Goal: Answer question/provide support

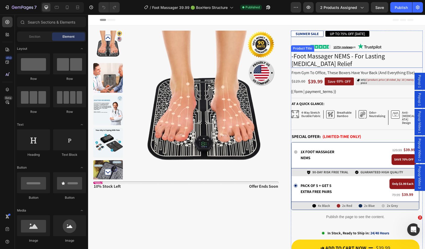
click at [313, 56] on h1 "-Foot Massager NEMS - For Lasting [MEDICAL_DATA] Relief" at bounding box center [357, 60] width 132 height 16
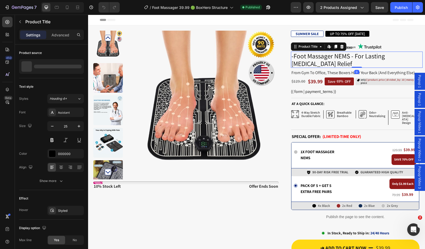
click at [313, 56] on h1 "-Foot Massager NEMS - For Lasting [MEDICAL_DATA] Relief" at bounding box center [357, 60] width 132 height 16
click at [313, 57] on h1 "-Foot Massager NEMS - For Lasting [MEDICAL_DATA] Relief" at bounding box center [357, 60] width 132 height 16
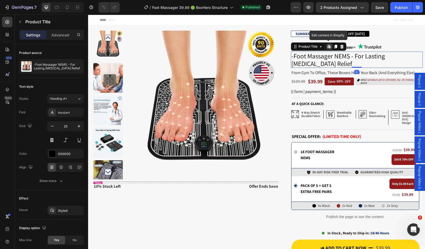
click at [313, 57] on h1 "-Foot Massager NEMS - For Lasting [MEDICAL_DATA] Relief" at bounding box center [357, 60] width 132 height 16
click at [311, 70] on span "from gym to office, these boxers have your back (and everything else)." at bounding box center [354, 72] width 124 height 5
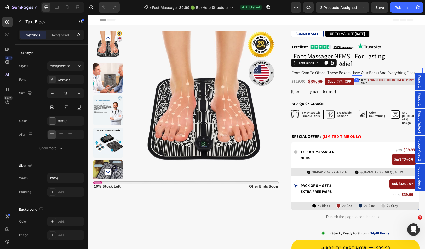
click at [311, 70] on span "from gym to office, these boxers have your back (and everything else)." at bounding box center [354, 72] width 124 height 5
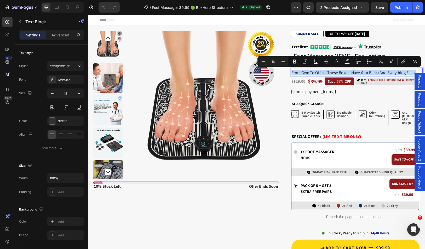
click at [308, 73] on span "from gym to office, these boxers have your back (and everything else)." at bounding box center [354, 72] width 124 height 5
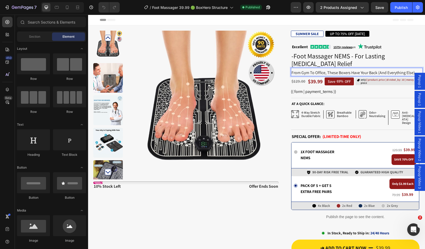
click at [196, 20] on div "Header" at bounding box center [257, 20] width 314 height 10
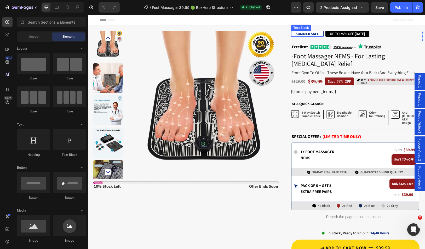
click at [304, 33] on strong "SUMMER SALE" at bounding box center [307, 33] width 23 height 5
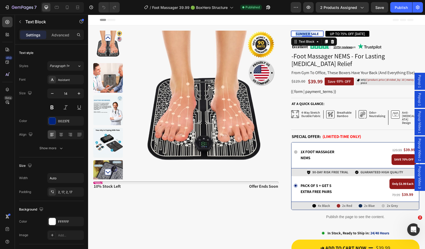
click at [304, 33] on strong "SUMMER SALE" at bounding box center [307, 33] width 23 height 5
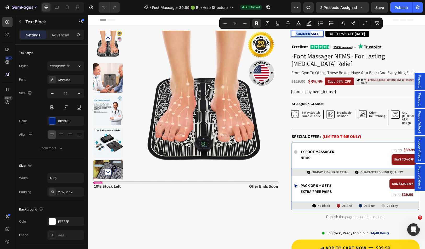
click at [304, 33] on strong "SUMMER SALE" at bounding box center [307, 33] width 23 height 5
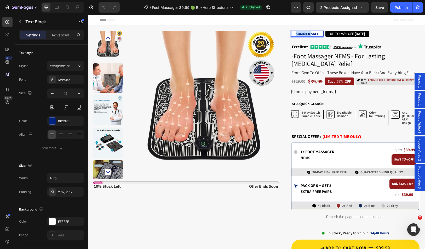
click at [304, 33] on strong "SUMMER SALE" at bounding box center [307, 33] width 23 height 5
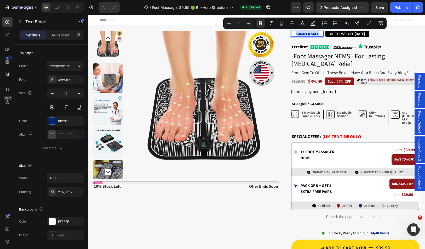
click at [315, 35] on strong "SUMMER SALE" at bounding box center [307, 33] width 23 height 5
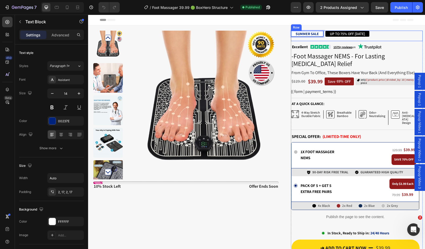
click at [390, 39] on div "SUMMER SALE Text Block 0 UP TO 75% OFF TODAY Text Block Row" at bounding box center [357, 36] width 132 height 10
click at [304, 32] on strong "SUMMER SALE" at bounding box center [307, 33] width 23 height 5
click at [345, 35] on p "UP TO 75% OFF [DATE]" at bounding box center [351, 33] width 35 height 5
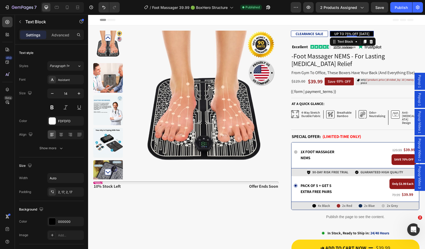
click at [345, 35] on p "UP TO 75% OFF [DATE]" at bounding box center [351, 33] width 35 height 5
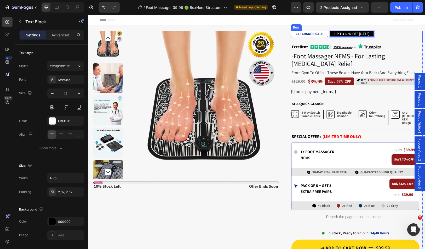
click at [391, 31] on div "CLEARANCE SALE Text Block UP TO 60% OFF TODAY Text Block 0 Row" at bounding box center [357, 36] width 132 height 10
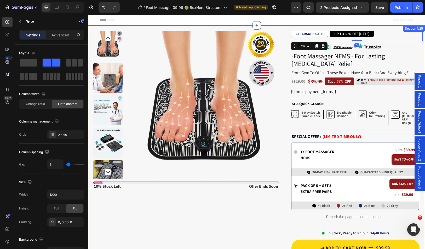
click at [382, 26] on div "Product Images Stock Counter 10% stock left Text Block offer ends soon Text Blo…" at bounding box center [256, 207] width 337 height 364
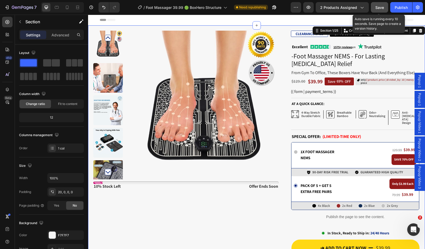
click at [382, 11] on button "Save" at bounding box center [379, 7] width 17 height 10
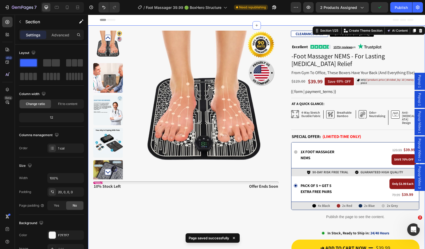
click at [276, 21] on div "Header" at bounding box center [257, 20] width 314 height 10
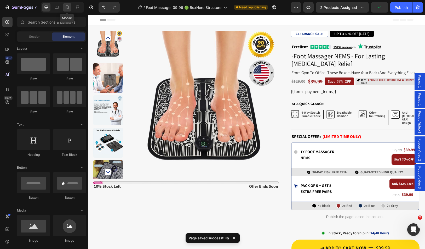
click at [68, 6] on icon at bounding box center [67, 7] width 3 height 4
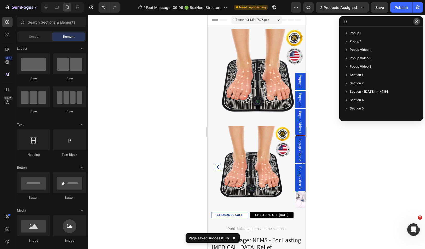
click at [417, 23] on icon "button" at bounding box center [417, 21] width 4 height 4
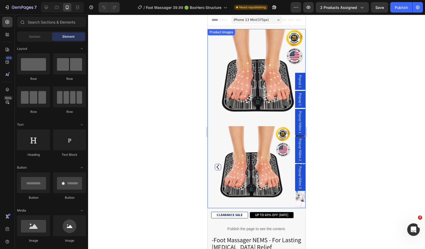
click at [245, 98] on img at bounding box center [258, 76] width 95 height 95
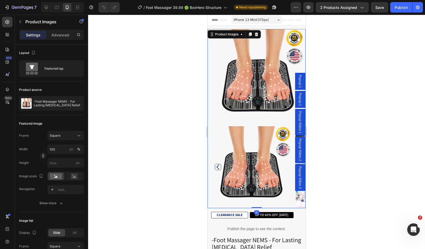
click at [247, 109] on img at bounding box center [258, 76] width 95 height 95
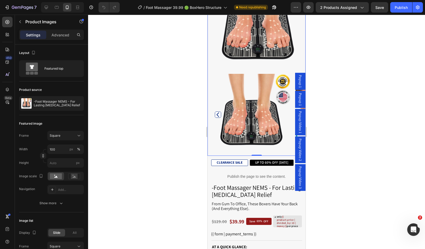
scroll to position [105, 0]
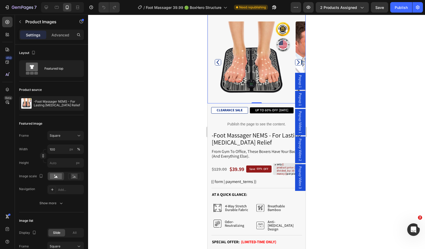
click at [363, 132] on div at bounding box center [256, 132] width 337 height 234
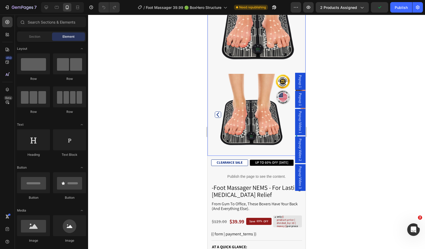
scroll to position [0, 0]
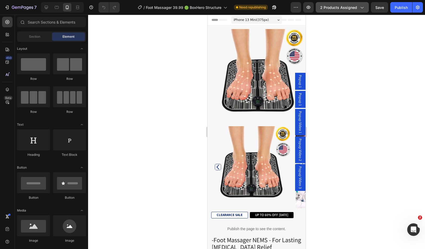
click at [318, 7] on button "2 products assigned" at bounding box center [342, 7] width 53 height 10
click at [311, 9] on icon "button" at bounding box center [308, 7] width 5 height 5
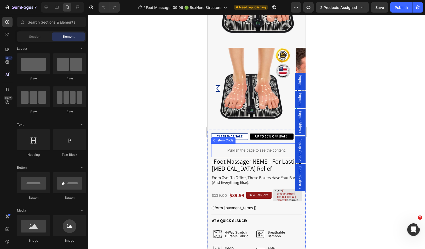
scroll to position [131, 0]
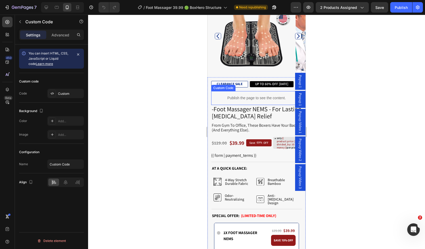
click at [254, 96] on p "Publish the page to see the content." at bounding box center [256, 97] width 91 height 5
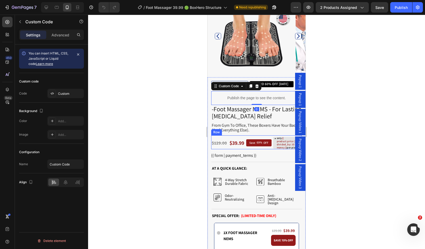
scroll to position [52, 0]
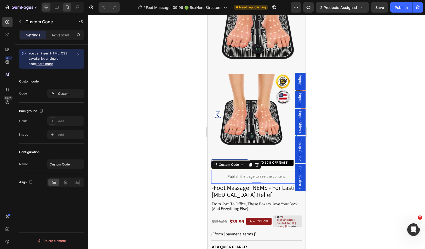
click at [46, 8] on icon at bounding box center [46, 7] width 3 height 3
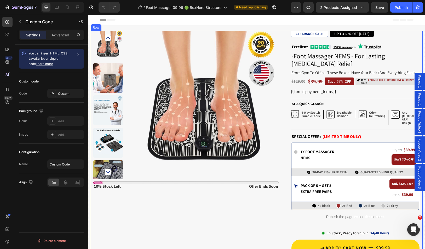
click at [196, 221] on div "Product Images Stock Counter 10% stock left Text Block offer ends soon Text Blo…" at bounding box center [185, 202] width 185 height 343
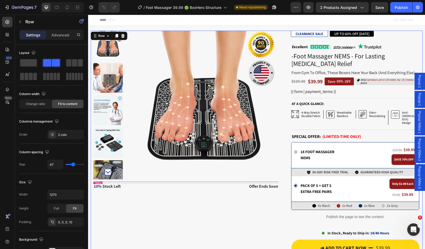
click at [204, 213] on div "Product Images Stock Counter 10% stock left Text Block offer ends soon Text Blo…" at bounding box center [185, 202] width 185 height 343
click at [345, 33] on p "UP TO 60% OFF TODAY" at bounding box center [351, 33] width 35 height 5
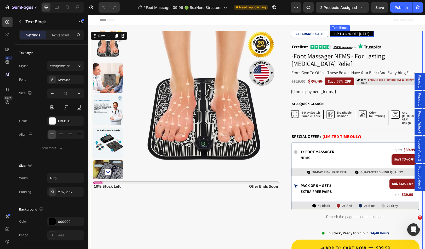
click at [345, 33] on p "UP TO 60% OFF TODAY" at bounding box center [351, 33] width 35 height 5
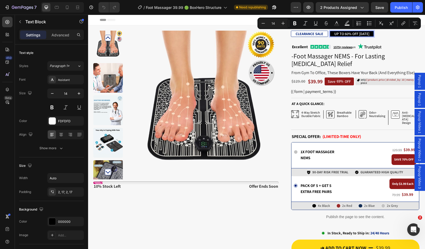
click at [344, 34] on p "UP TO 60% OFF TODAY" at bounding box center [351, 33] width 35 height 5
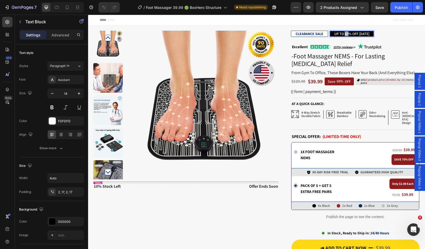
click at [344, 34] on p "UP TO 60% OFF TODAY" at bounding box center [351, 33] width 35 height 5
click at [395, 39] on div "CLEARANCE SALE Text Block UP TO 75% OFF TODAY Text Block 0 Row" at bounding box center [357, 36] width 132 height 10
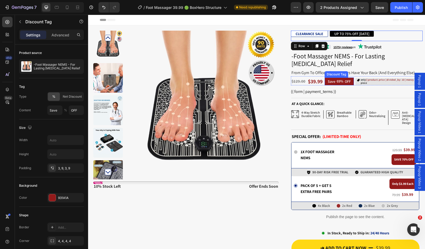
click at [338, 81] on div "69%" at bounding box center [340, 81] width 8 height 6
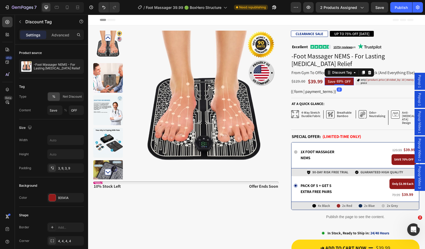
click at [338, 81] on div "69%" at bounding box center [340, 81] width 8 height 6
click at [337, 81] on div "69%" at bounding box center [340, 81] width 8 height 6
click at [338, 81] on div "69%" at bounding box center [340, 81] width 8 height 6
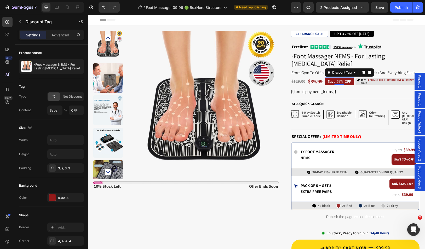
click at [338, 81] on div "69%" at bounding box center [340, 81] width 8 height 6
click at [65, 109] on span "%" at bounding box center [65, 110] width 3 height 5
click at [347, 86] on div "CLEARANCE SALE Text Block UP TO 75% OFF TODAY Text Block Row Publish the page t…" at bounding box center [357, 202] width 132 height 343
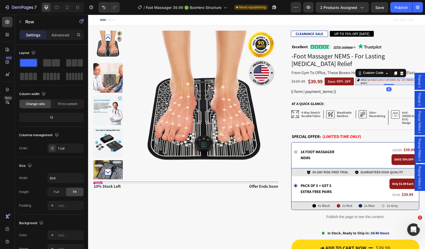
click at [372, 79] on span "{{ product.price | divided_by: 10 | money }}" at bounding box center [391, 79] width 50 height 3
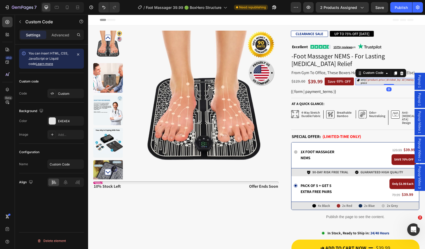
click at [371, 79] on span "{{ product.price | divided_by: 10 | money }}" at bounding box center [391, 79] width 50 height 3
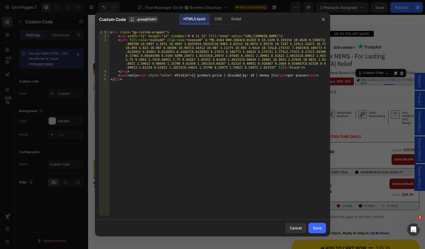
click at [197, 58] on div "< div class = "gp-custom-wrapper" > < svg width = "11" height = "11" viewBox = …" at bounding box center [218, 126] width 217 height 193
click at [321, 18] on button "button" at bounding box center [323, 19] width 8 height 8
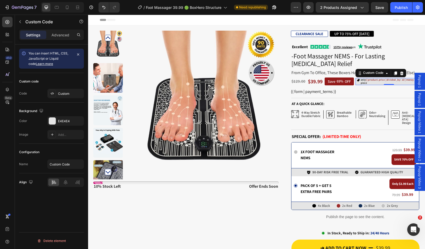
click at [369, 81] on span "only {{ product.price | divided_by: 10 | money }} per piece" at bounding box center [391, 81] width 61 height 6
click at [403, 73] on div at bounding box center [402, 73] width 6 height 7
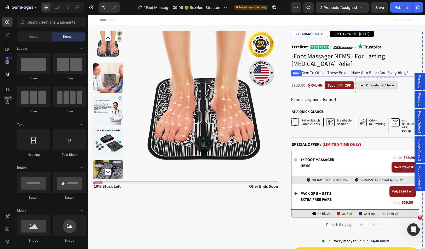
click at [374, 78] on div "Drop element here" at bounding box center [377, 85] width 43 height 16
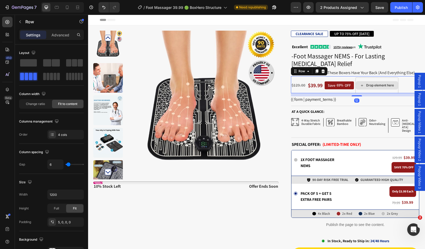
click at [372, 79] on div "Drop element here" at bounding box center [377, 85] width 43 height 16
click at [395, 78] on div "Drop element here" at bounding box center [377, 85] width 43 height 16
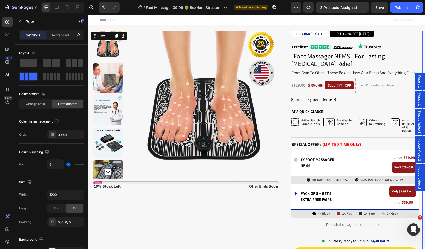
click at [284, 83] on div "Product Images Stock Counter 10% stock left Text Block offer ends soon Text Blo…" at bounding box center [257, 206] width 332 height 351
click at [338, 84] on div "69%" at bounding box center [340, 85] width 8 height 6
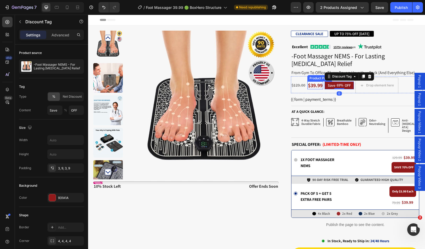
click at [316, 85] on div "$39.99" at bounding box center [316, 85] width 16 height 8
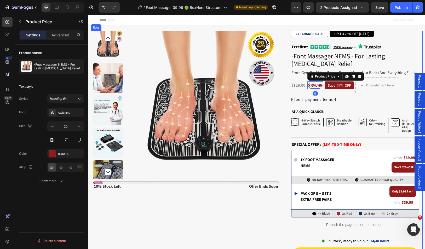
click at [287, 83] on div "Product Images Stock Counter 10% stock left Text Block offer ends soon Text Blo…" at bounding box center [257, 206] width 332 height 351
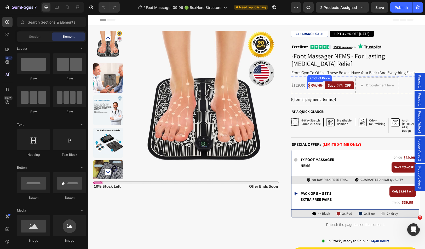
click at [297, 76] on div "CLEARANCE SALE Text Block UP TO 75% OFF TODAY Text Block Row Publish the page t…" at bounding box center [357, 206] width 132 height 351
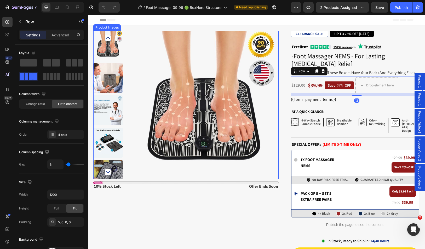
click at [212, 77] on img at bounding box center [204, 105] width 149 height 149
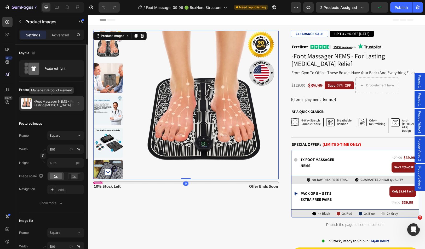
click at [48, 104] on p "-Foot Massager NEMS - For Lasting [MEDICAL_DATA] Relief" at bounding box center [58, 103] width 48 height 7
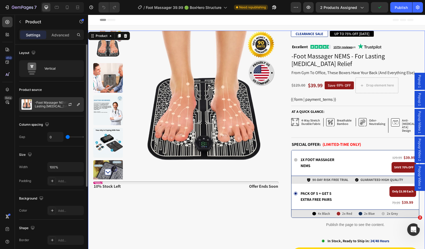
click at [54, 104] on p "-Foot Massager NEMS - For Lasting [MEDICAL_DATA] Relief" at bounding box center [58, 104] width 47 height 7
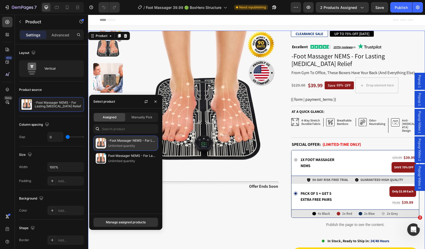
click at [127, 139] on p "-Foot Massager NEMS - For Lasting [MEDICAL_DATA] Relief" at bounding box center [132, 140] width 48 height 5
click at [145, 103] on icon "button" at bounding box center [146, 101] width 4 height 4
click at [282, 139] on div "Product Images Stock Counter 10% stock left Text Block offer ends soon Text Blo…" at bounding box center [257, 206] width 332 height 351
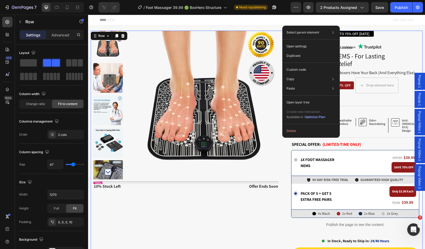
click at [282, 143] on div "Product Images Stock Counter 10% stock left Text Block offer ends soon Text Blo…" at bounding box center [257, 206] width 332 height 351
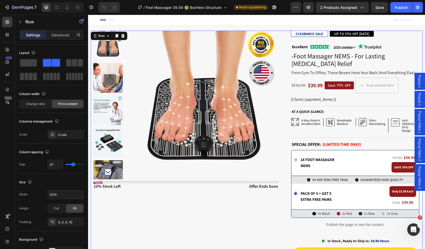
click at [283, 106] on div "Product Images Stock Counter 10% stock left Text Block offer ends soon Text Blo…" at bounding box center [257, 206] width 332 height 351
click at [304, 98] on div "{{ form | payment_terms }}" at bounding box center [357, 99] width 132 height 6
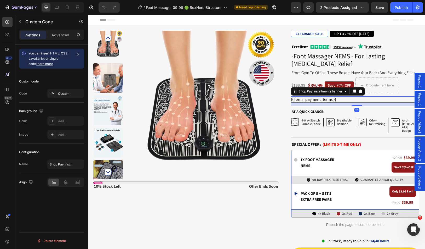
click at [304, 98] on div "{{ form | payment_terms }}" at bounding box center [357, 99] width 132 height 6
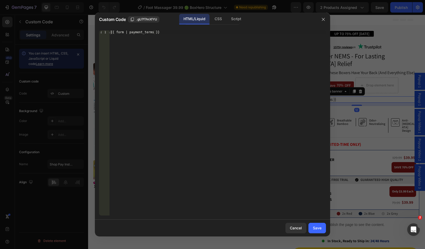
click at [375, 123] on div at bounding box center [212, 124] width 425 height 249
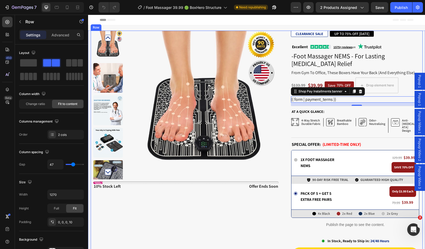
click at [284, 89] on div "Product Images Stock Counter 10% stock left Text Block offer ends soon Text Blo…" at bounding box center [257, 206] width 332 height 351
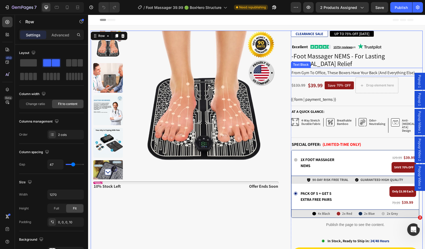
click at [340, 71] on span "from gym to office, these boxers have your back (and everything else)." at bounding box center [354, 72] width 124 height 5
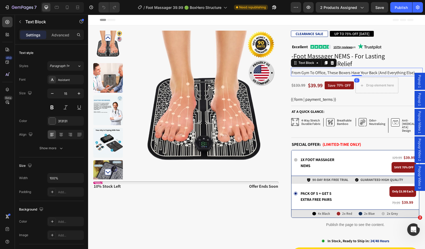
click at [340, 71] on span "from gym to office, these boxers have your back (and everything else)." at bounding box center [354, 72] width 124 height 5
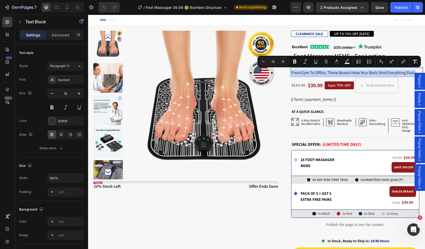
click at [339, 71] on span "from gym to office, these boxers have your back (and everything else)." at bounding box center [354, 72] width 124 height 5
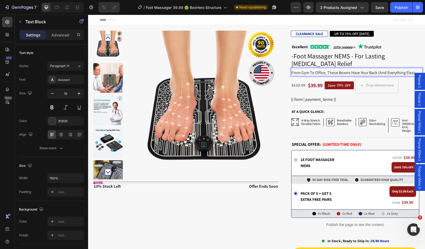
click at [314, 71] on span "from gym to office, these boxers have your back (and everything else)." at bounding box center [354, 72] width 124 height 5
click at [314, 72] on span "from gym to office, these boxers have your back (and everything else)." at bounding box center [354, 72] width 124 height 5
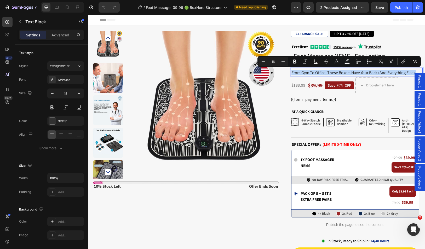
copy span "from gym to office, these boxers have your back (and everything else)."
click at [318, 71] on span "from gym to office, these boxers have your back (and everything else)." at bounding box center [354, 72] width 124 height 5
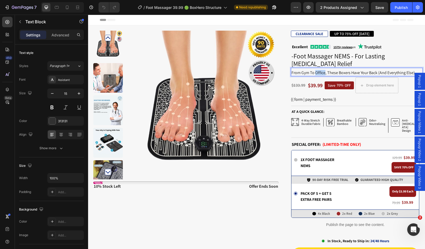
click at [318, 71] on span "from gym to office, these boxers have your back (and everything else)." at bounding box center [354, 72] width 124 height 5
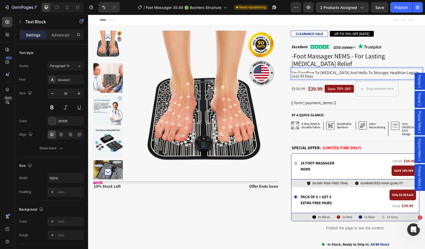
click at [316, 74] on span "Say goodbye to foot pain and hello to stronger, healthier legs in just 30 days" at bounding box center [356, 74] width 128 height 9
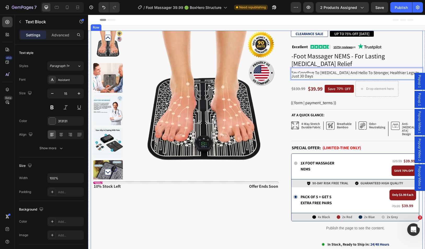
click at [287, 85] on div "Product Images Stock Counter 10% stock left Text Block offer ends soon Text Blo…" at bounding box center [257, 208] width 332 height 354
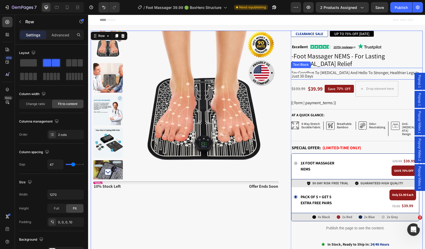
click at [302, 73] on span "Say goodbye to foot pain and hello to stronger, healthier legs in just 30 days" at bounding box center [356, 74] width 128 height 9
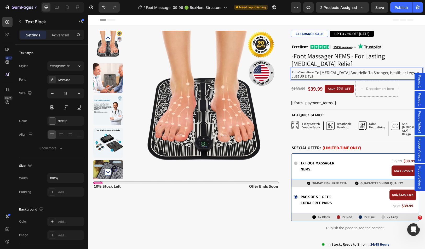
click at [298, 74] on span "Say goodbye to foot pain and hello to stronger, healthier legs in just 30 days" at bounding box center [356, 74] width 128 height 9
click at [298, 75] on span "Say goodbye to foot pain and hello to stronger, healthier legs in just 30 days" at bounding box center [356, 74] width 128 height 9
click at [298, 75] on p "Say goodbye to foot pain and hello to stronger, healthier legs in just 30 days" at bounding box center [357, 74] width 131 height 7
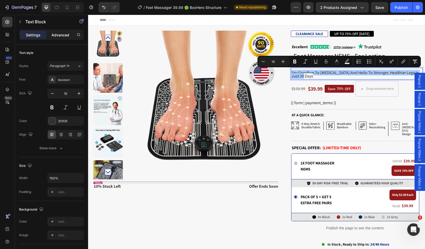
click at [62, 36] on p "Advanced" at bounding box center [61, 34] width 18 height 5
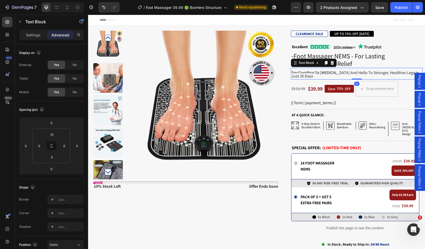
click at [309, 73] on div "Say goodbye to foot pain and hello to stronger, healthier legs in just 30 days" at bounding box center [357, 74] width 132 height 8
drag, startPoint x: 400, startPoint y: 73, endPoint x: 402, endPoint y: 75, distance: 3.1
click at [402, 75] on div "Say goodbye to foot pain and hello to stronger, healthier legs in just 30 days" at bounding box center [357, 74] width 132 height 8
click at [416, 71] on div "Say goodbye to foot pain and hello to stronger, healthier legs in just 30 days" at bounding box center [357, 74] width 132 height 8
click at [418, 70] on div "Say goodbye to foot pain and hello to stronger, healthier legs in just 30 days" at bounding box center [357, 74] width 132 height 8
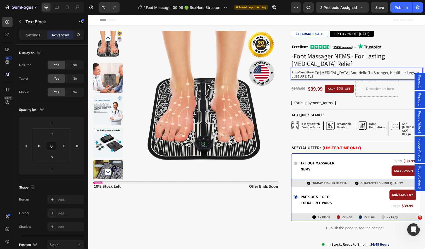
click at [417, 71] on div "Say goodbye to foot pain and hello to stronger, healthier legs in just 30 days" at bounding box center [357, 74] width 132 height 8
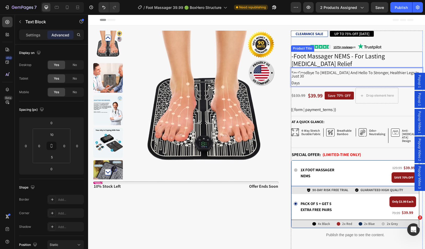
click at [417, 48] on div "Excellent Text Block Image 1575+ reviews on Text Block Image Row" at bounding box center [357, 46] width 132 height 10
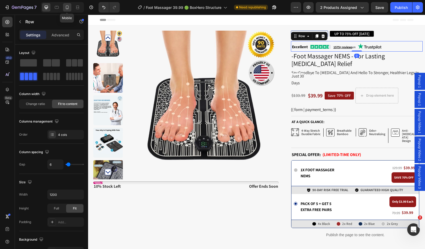
click at [69, 7] on icon at bounding box center [67, 7] width 5 height 5
type input "100%"
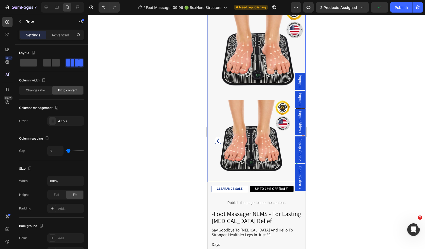
scroll to position [78, 0]
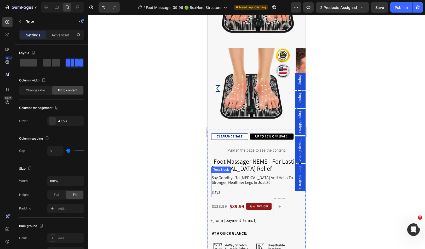
click at [214, 189] on span "days" at bounding box center [216, 191] width 8 height 5
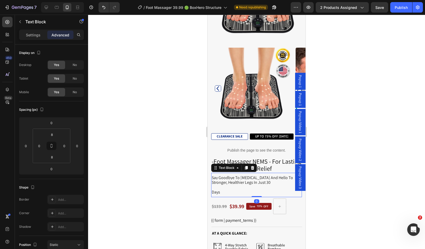
click at [213, 189] on span "days" at bounding box center [216, 191] width 8 height 5
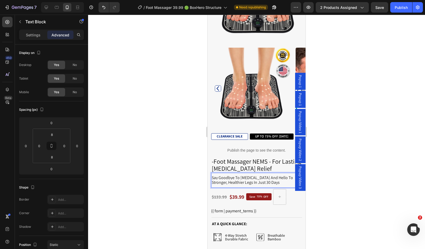
click at [264, 179] on p "Say goodbye to foot pain and hello to stronger, healthier legs in just 30 days" at bounding box center [257, 179] width 90 height 9
click at [267, 179] on p "Say goodbye to foot pain and hello to stronger, healthier legs in just 30 days" at bounding box center [257, 179] width 90 height 9
click at [51, 7] on div at bounding box center [62, 7] width 43 height 10
click at [49, 7] on div at bounding box center [46, 7] width 8 height 8
type input "10"
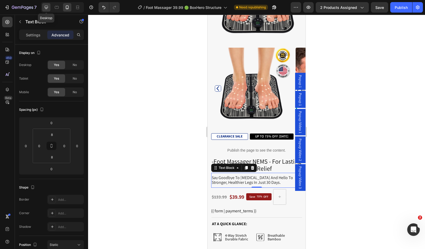
type input "5"
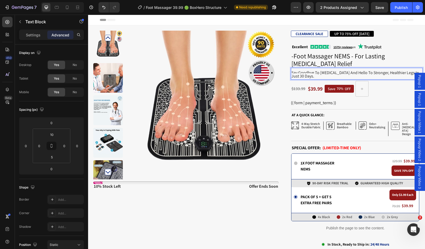
click at [304, 72] on span "Say goodbye to foot pain and hello to stronger, healthier legs in just 30 days." at bounding box center [356, 74] width 128 height 9
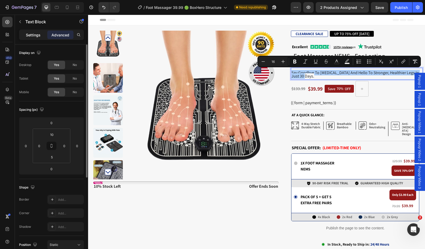
click at [36, 35] on p "Settings" at bounding box center [33, 34] width 15 height 5
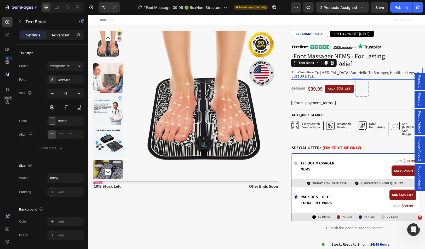
click at [64, 36] on p "Advanced" at bounding box center [61, 34] width 18 height 5
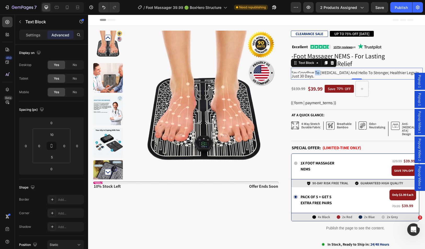
click at [316, 72] on span "Say goodbye to foot pain and hello to stronger, healthier legs in just 30 days." at bounding box center [356, 74] width 128 height 9
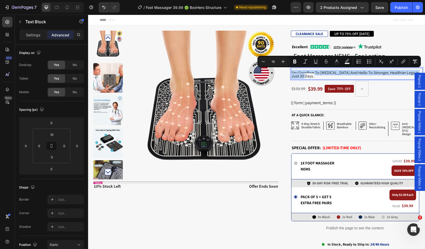
click at [311, 73] on span "Say goodbye to foot pain and hello to stronger, healthier legs in just 30 days." at bounding box center [356, 74] width 128 height 9
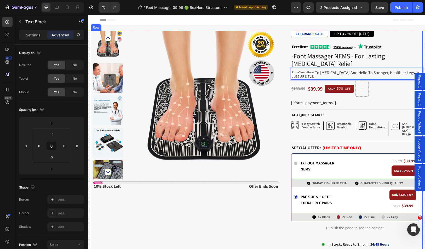
click at [284, 163] on div "Product Images Stock Counter 10% stock left Text Block offer ends soon Text Blo…" at bounding box center [257, 208] width 332 height 354
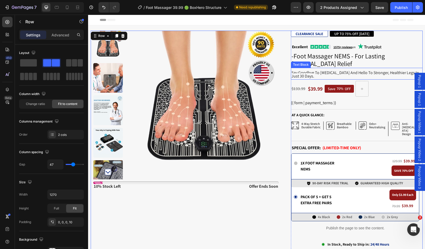
click at [382, 73] on span "Say goodbye to foot pain and hello to stronger, healthier legs in just 30 days." at bounding box center [356, 74] width 128 height 9
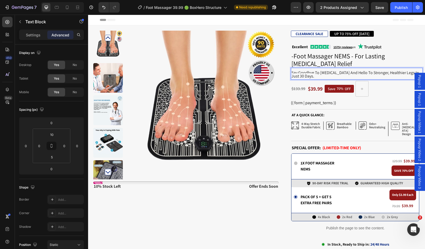
click at [390, 73] on span "Say goodbye to foot pain and hello to stronger, healthier legs in just 30 days." at bounding box center [356, 74] width 128 height 9
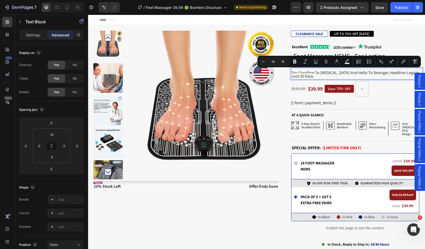
click at [374, 73] on span "Say goodbye to foot pain and hello to stronger, healthier legs in just 30 days." at bounding box center [356, 74] width 128 height 9
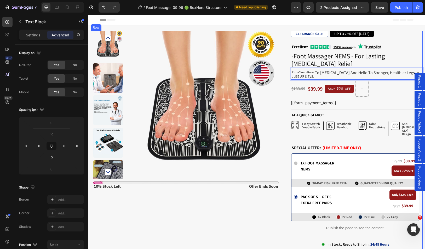
click at [292, 75] on span "Say goodbye to foot pain and hello to stronger, healthier legs in just 30 days." at bounding box center [356, 74] width 128 height 9
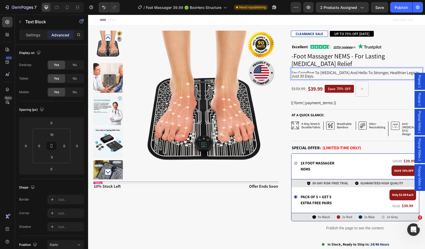
click at [299, 75] on p "Say goodbye to foot pain and hello to stronger, healthier legs in just 30 days." at bounding box center [357, 74] width 131 height 7
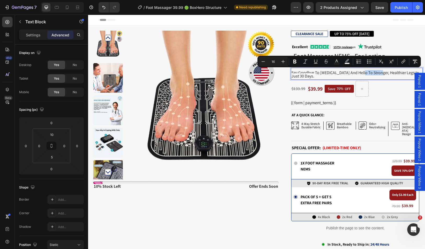
drag, startPoint x: 374, startPoint y: 74, endPoint x: 358, endPoint y: 73, distance: 16.0
click at [358, 73] on span "Say goodbye to foot pain and hello to stronger, healthier legs in just 30 days." at bounding box center [356, 74] width 128 height 9
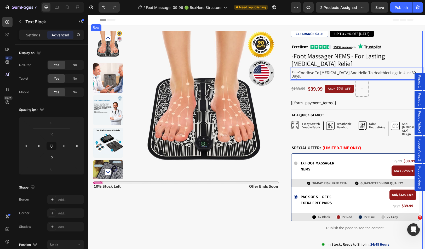
click at [285, 80] on div "Product Images Stock Counter 10% stock left Text Block offer ends soon Text Blo…" at bounding box center [257, 208] width 332 height 354
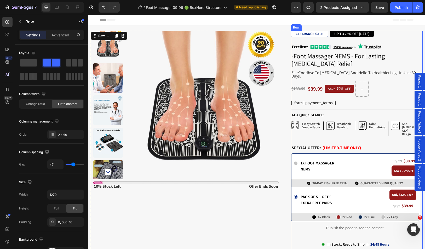
scroll to position [26, 0]
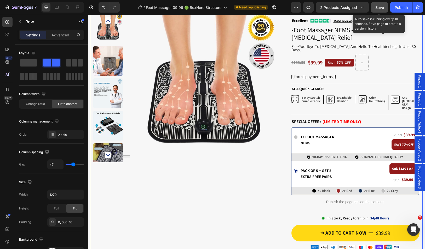
click at [384, 10] on button "Save" at bounding box center [379, 7] width 17 height 10
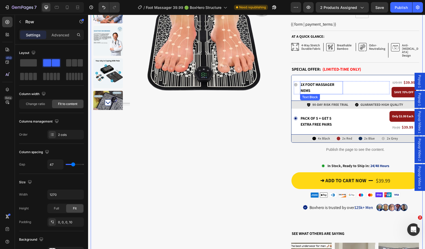
scroll to position [52, 0]
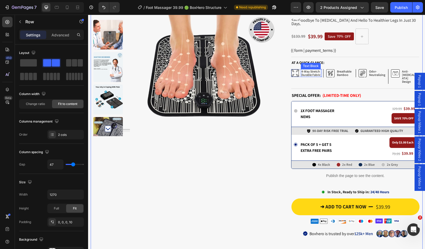
click at [310, 72] on p "4-way stretch durable fabric" at bounding box center [310, 73] width 19 height 7
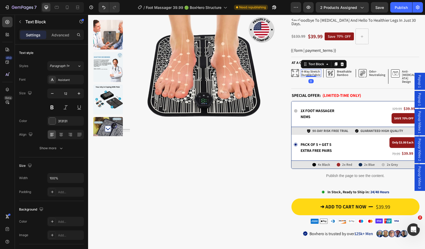
click at [310, 76] on div at bounding box center [311, 76] width 10 height 1
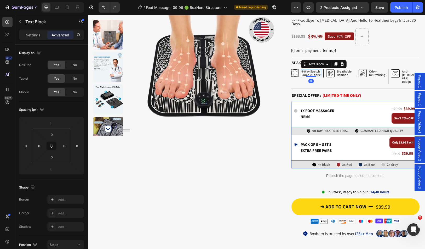
click at [310, 70] on p "4-way stretch durable fabric" at bounding box center [310, 73] width 19 height 7
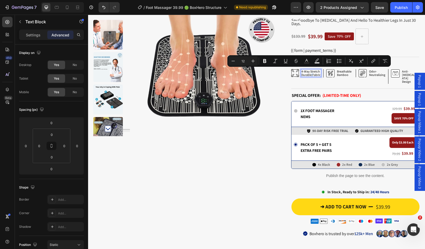
click at [310, 70] on p "4-way stretch durable fabric" at bounding box center [310, 73] width 19 height 7
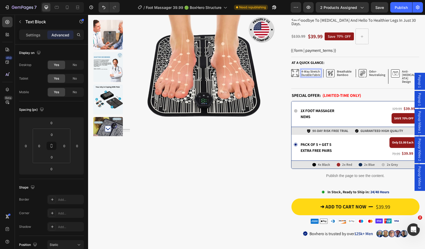
click at [310, 70] on p "4-way stretch durable fabric" at bounding box center [310, 73] width 19 height 7
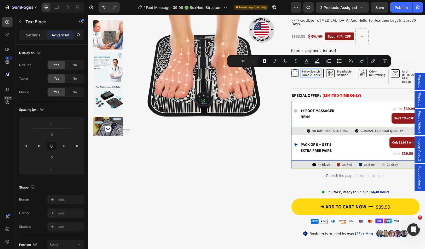
click at [311, 70] on p "4-way stretch durable fabric" at bounding box center [310, 73] width 19 height 7
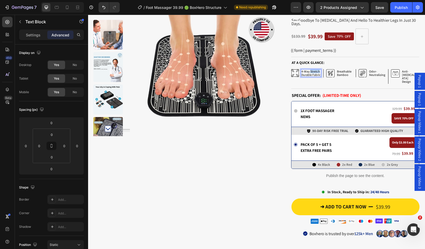
click at [311, 70] on p "4-way stretch durable fabric" at bounding box center [310, 73] width 19 height 7
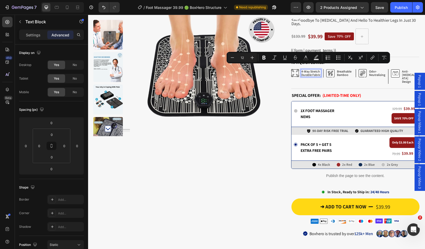
click at [310, 70] on p "4-way stretch durable fabric" at bounding box center [310, 73] width 19 height 7
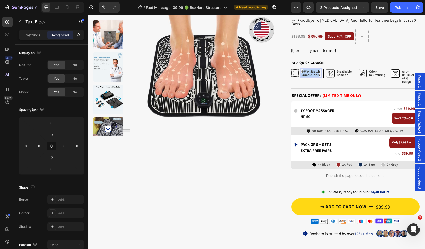
drag, startPoint x: 300, startPoint y: 67, endPoint x: 317, endPoint y: 70, distance: 17.2
click at [317, 70] on p "4-way stretch durable fabric" at bounding box center [310, 73] width 19 height 7
drag, startPoint x: 320, startPoint y: 71, endPoint x: 299, endPoint y: 67, distance: 21.0
click at [301, 69] on div "4-way stretch durable fabric" at bounding box center [311, 73] width 20 height 8
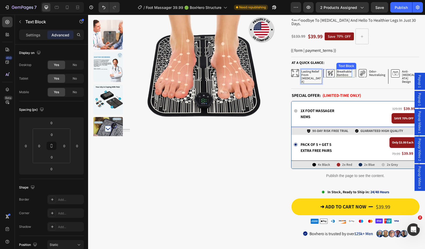
click at [339, 70] on p "breathable bamboo" at bounding box center [344, 73] width 15 height 7
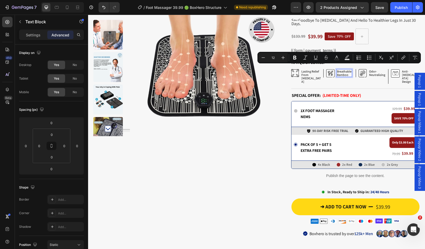
click at [343, 70] on p "breathable bamboo" at bounding box center [344, 73] width 15 height 7
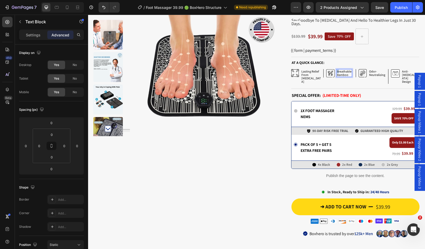
drag, startPoint x: 347, startPoint y: 71, endPoint x: 337, endPoint y: 67, distance: 11.2
click at [337, 70] on p "breathable bamboo" at bounding box center [344, 73] width 15 height 7
drag, startPoint x: 336, startPoint y: 67, endPoint x: 350, endPoint y: 71, distance: 14.6
click at [350, 71] on p "breathable bamboo" at bounding box center [344, 73] width 15 height 7
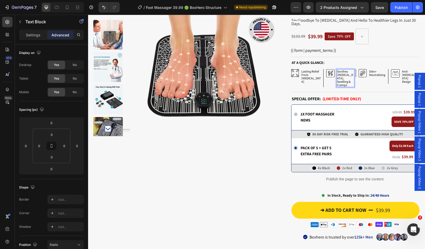
click at [345, 71] on p "Soothes Neuropathy, Swelling & Cramps" at bounding box center [345, 78] width 17 height 17
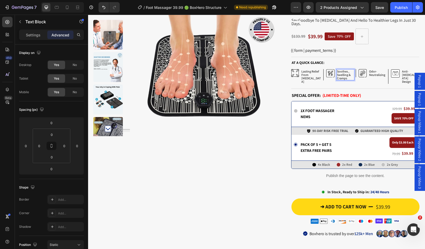
click at [348, 70] on p "Soothes , Swelling & Cramps" at bounding box center [345, 75] width 17 height 10
click at [337, 71] on p "Soothes Swelling & Cramps" at bounding box center [345, 75] width 17 height 10
click at [346, 70] on p "SoothesSwelling & Cramps" at bounding box center [345, 75] width 17 height 10
click at [344, 70] on p "Soothes Swelling & Cramps" at bounding box center [345, 75] width 17 height 10
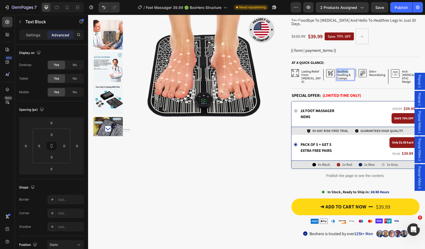
click at [344, 70] on p "Soothes Swelling & Cramps" at bounding box center [345, 75] width 17 height 10
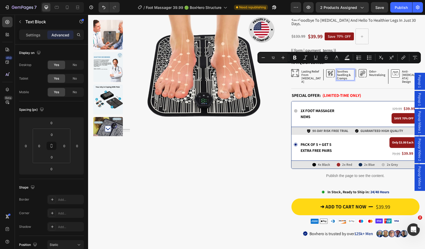
click at [348, 74] on p "Soothes Swelling & Cramps" at bounding box center [345, 75] width 17 height 10
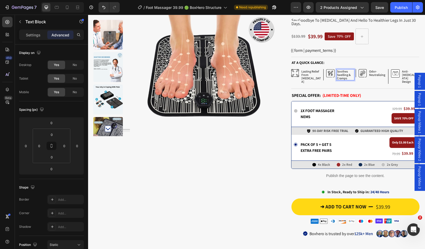
click at [340, 72] on p "Soothes Swelling & Cramps" at bounding box center [345, 75] width 17 height 10
click at [339, 75] on p "Relieves [MEDICAL_DATA] & Swelling" at bounding box center [345, 77] width 17 height 14
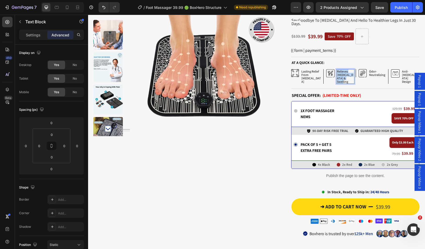
click at [339, 75] on p "Relieves [MEDICAL_DATA] & Swelling" at bounding box center [345, 77] width 17 height 14
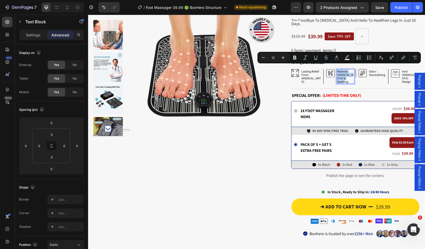
click at [341, 74] on p "Relieves [MEDICAL_DATA] & Swelling" at bounding box center [345, 77] width 17 height 14
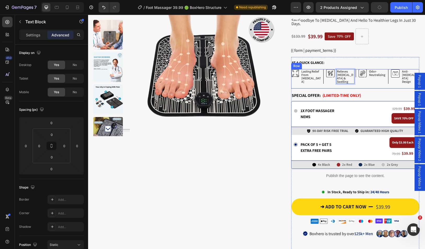
click at [376, 71] on p "odor- neutralizing" at bounding box center [377, 73] width 16 height 7
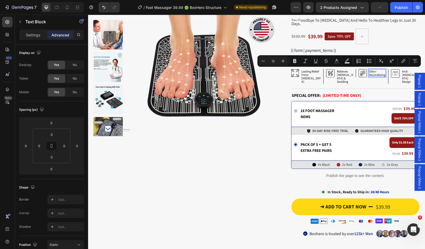
click at [375, 70] on p "odor- neutralizing" at bounding box center [377, 73] width 16 height 7
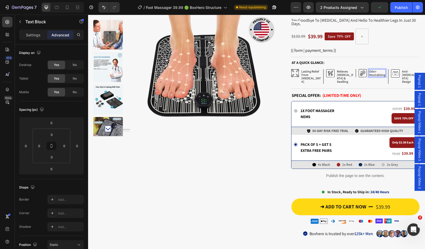
click at [378, 71] on p "odor- neutralizing" at bounding box center [377, 73] width 16 height 7
drag, startPoint x: 369, startPoint y: 67, endPoint x: 379, endPoint y: 69, distance: 10.3
click at [379, 70] on p "odor- neutralizing" at bounding box center [377, 73] width 16 height 7
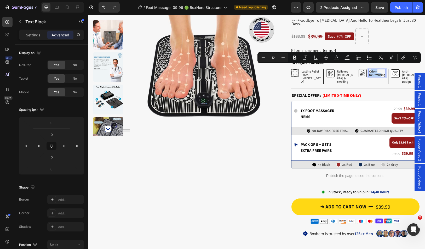
click at [377, 70] on p "odor- neutralizing" at bounding box center [377, 73] width 16 height 7
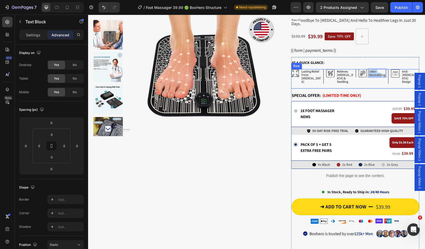
drag, startPoint x: 368, startPoint y: 67, endPoint x: 386, endPoint y: 73, distance: 18.5
click at [386, 73] on div "Icon Lasting Relief from Foot Pain Text Block Row Icon Relieves Neuropathy & Sw…" at bounding box center [355, 79] width 128 height 20
click at [369, 74] on p "Effortless At-Home Massage" at bounding box center [377, 75] width 17 height 10
click at [375, 71] on p "Effortless At-HomeMassage" at bounding box center [377, 75] width 17 height 10
click at [403, 70] on p "anti-chafing design" at bounding box center [410, 77] width 17 height 14
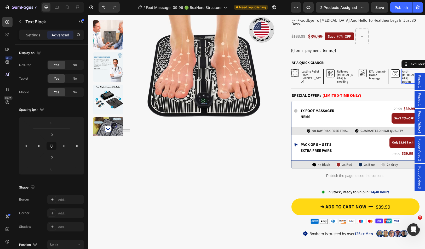
click at [403, 70] on p "anti-chafing design" at bounding box center [410, 77] width 17 height 14
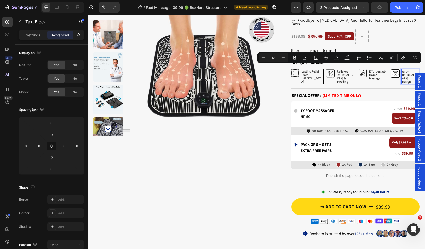
click at [404, 70] on p "anti-chafing design" at bounding box center [410, 77] width 17 height 14
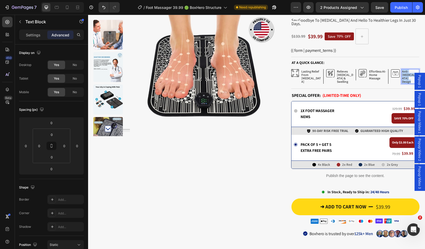
drag, startPoint x: 412, startPoint y: 71, endPoint x: 409, endPoint y: 70, distance: 2.9
click at [404, 70] on p "Stronger Legs [DATE]" at bounding box center [410, 73] width 17 height 7
click at [407, 70] on p "reihtlaeHLegs in 30 Days" at bounding box center [410, 73] width 17 height 7
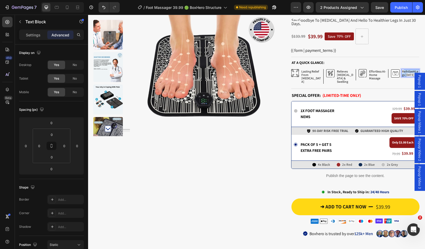
click at [407, 70] on p "reihtlaeHLegs in 30 Days" at bounding box center [410, 73] width 17 height 7
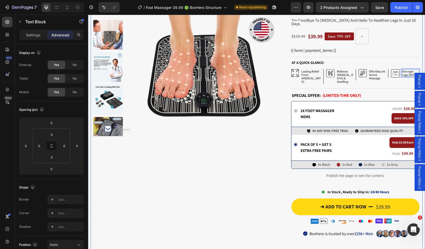
click at [284, 86] on div "Product Images Stock Counter 10% stock left Text Block offer ends soon Text Blo…" at bounding box center [257, 155] width 332 height 354
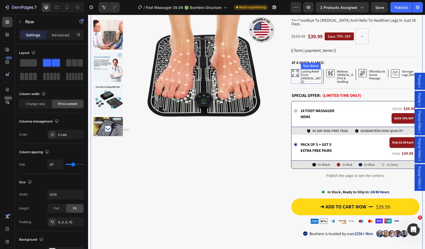
click at [312, 70] on p "Lasting Relief from Foot Pain" at bounding box center [311, 77] width 20 height 14
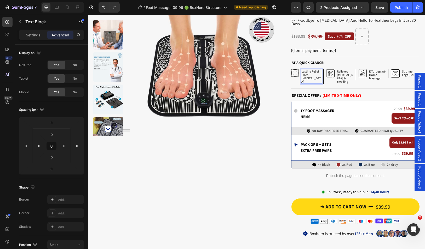
click at [308, 70] on p "Lasting Relief from Foot Pain" at bounding box center [311, 77] width 20 height 14
click at [282, 119] on div "Product Images Stock Counter 10% stock left Text Block offer ends soon Text Blo…" at bounding box center [257, 155] width 332 height 354
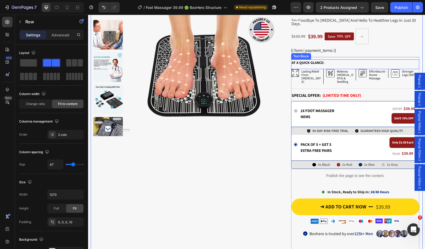
click at [307, 60] on p "At a quick glance:" at bounding box center [355, 63] width 127 height 6
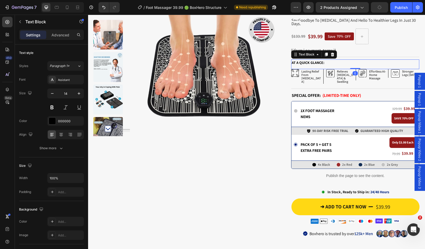
click at [307, 60] on p "At a quick glance:" at bounding box center [355, 63] width 127 height 6
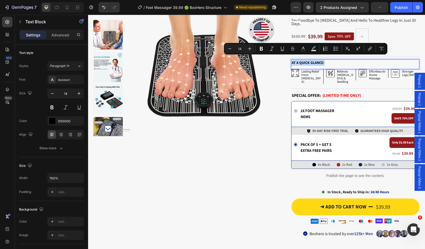
copy p "At a quick glance:"
click at [317, 89] on div "SPECIAL OFFER: (Limited-Time Only) Text Block" at bounding box center [355, 95] width 128 height 12
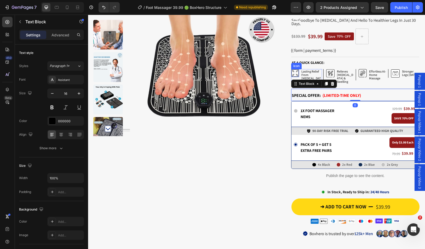
click at [292, 69] on icon at bounding box center [295, 73] width 8 height 8
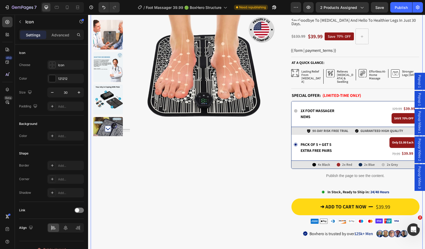
click at [287, 86] on div "Product Images Stock Counter 10% stock left Text Block offer ends soon Text Blo…" at bounding box center [257, 155] width 332 height 354
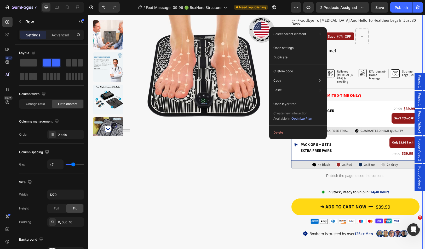
click at [264, 146] on div "Product Images Stock Counter 10% stock left Text Block offer ends soon Text Blo…" at bounding box center [185, 155] width 185 height 354
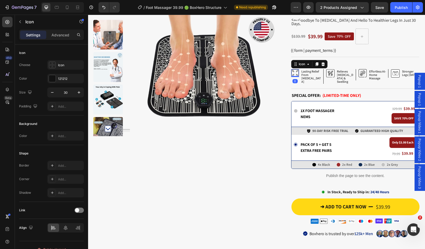
click at [293, 71] on icon at bounding box center [295, 73] width 8 height 8
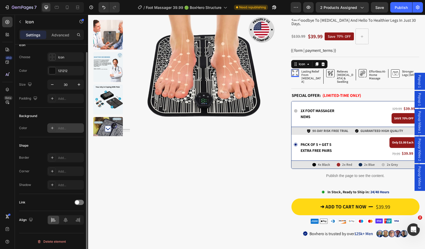
scroll to position [0, 0]
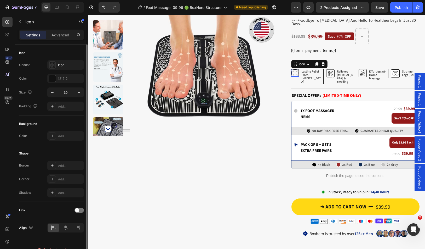
click at [66, 30] on div "Settings Advanced" at bounding box center [51, 35] width 65 height 10
click at [65, 32] on p "Advanced" at bounding box center [61, 34] width 18 height 5
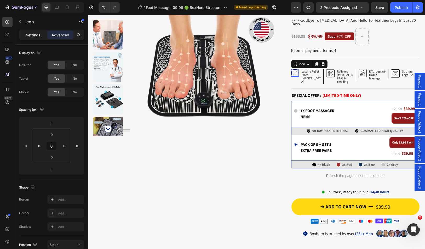
click at [27, 38] on div "Settings" at bounding box center [33, 35] width 26 height 8
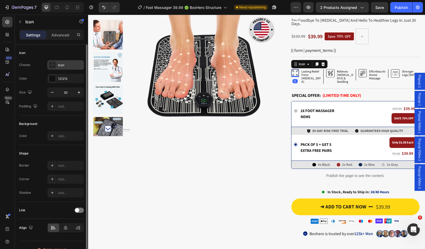
click at [61, 66] on div "Icon" at bounding box center [70, 65] width 25 height 5
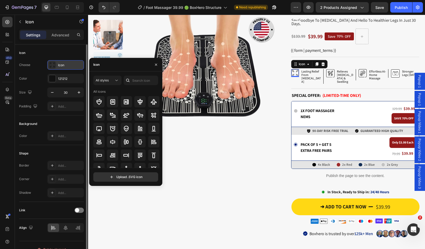
click at [61, 66] on div "Icon" at bounding box center [70, 65] width 25 height 5
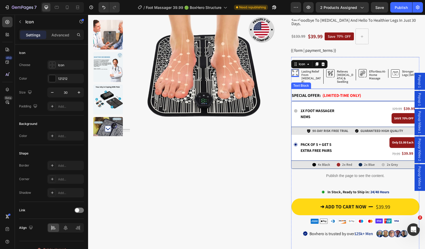
click at [292, 82] on div "Text Block" at bounding box center [301, 85] width 20 height 6
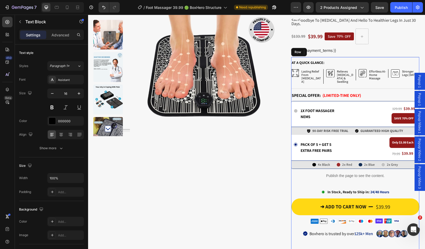
click at [350, 57] on div "At a quick glance: Text Block Icon Lasting Relief from Foot Pain Text Block Row…" at bounding box center [355, 195] width 128 height 276
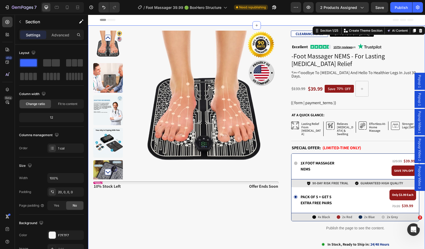
click at [281, 29] on div "Product Images Stock Counter 10% stock left Text Block offer ends soon Text Blo…" at bounding box center [256, 212] width 337 height 375
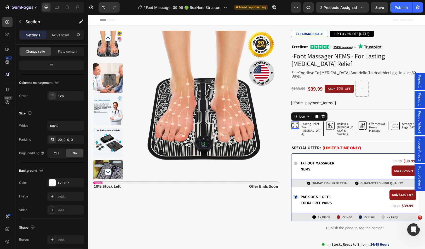
click at [293, 122] on icon at bounding box center [295, 125] width 8 height 8
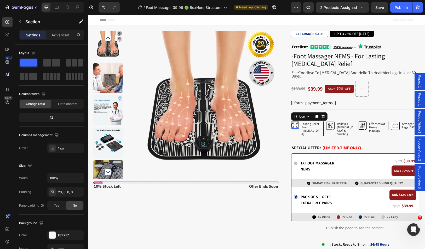
click at [293, 122] on icon at bounding box center [295, 125] width 8 height 8
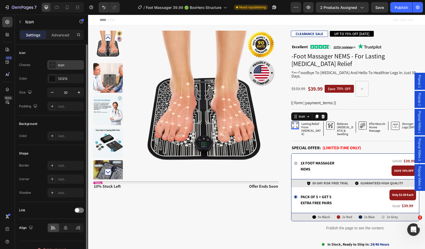
click at [75, 65] on div "Icon" at bounding box center [70, 65] width 25 height 5
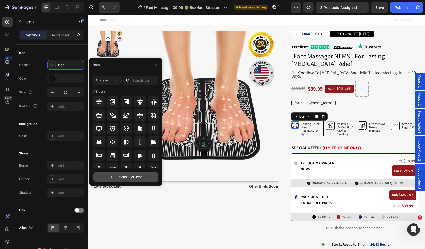
click at [150, 173] on input "file" at bounding box center [126, 176] width 64 height 9
type input "C:\fakepath\3.svg"
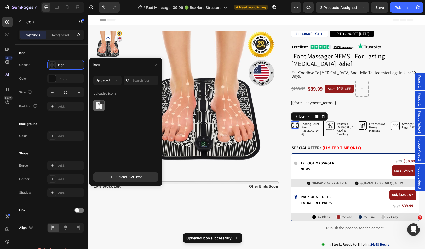
click at [102, 106] on img at bounding box center [99, 105] width 6 height 6
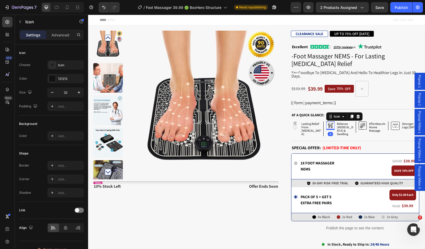
click at [331, 123] on icon at bounding box center [332, 125] width 3 height 5
click at [61, 65] on div "Icon" at bounding box center [70, 65] width 25 height 5
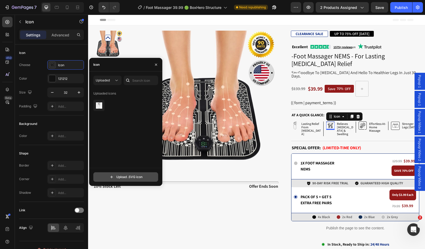
click at [133, 176] on input "file" at bounding box center [126, 176] width 64 height 9
type input "C:\fakepath\4.svg"
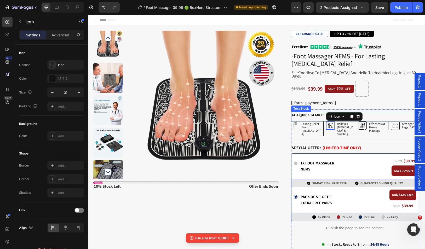
click at [362, 121] on icon at bounding box center [363, 125] width 8 height 8
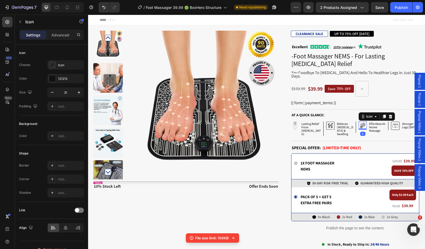
click at [361, 122] on icon at bounding box center [363, 125] width 8 height 8
click at [69, 65] on div "Icon" at bounding box center [70, 65] width 25 height 5
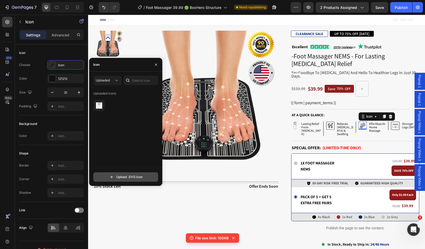
click at [129, 177] on input "file" at bounding box center [126, 176] width 64 height 9
type input "C:\fakepath\5.svg"
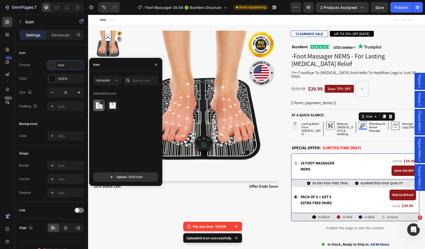
click at [100, 107] on img at bounding box center [99, 105] width 6 height 6
click at [393, 122] on rect at bounding box center [395, 126] width 8 height 8
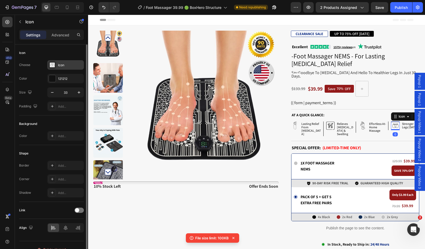
click at [66, 63] on div "Icon" at bounding box center [70, 65] width 25 height 5
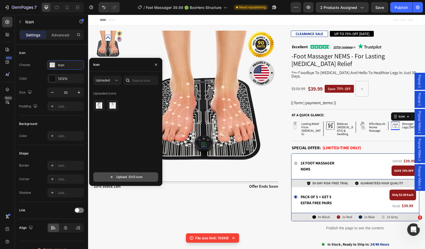
click at [137, 177] on input "file" at bounding box center [126, 176] width 64 height 9
type input "C:\fakepath\6.svg"
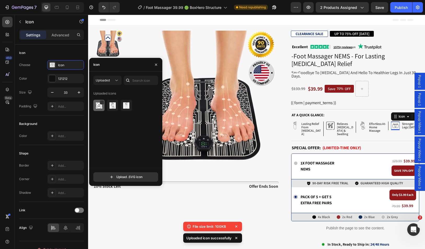
click at [101, 107] on img at bounding box center [99, 105] width 6 height 6
click at [285, 121] on div "Product Images Stock Counter 10% stock left Text Block offer ends soon Text Blo…" at bounding box center [257, 208] width 332 height 354
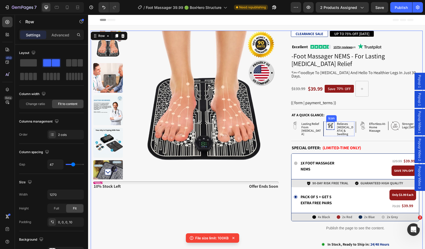
click at [328, 121] on icon at bounding box center [330, 125] width 8 height 8
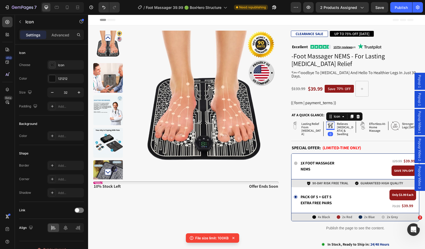
click at [328, 123] on icon at bounding box center [329, 125] width 2 height 5
click at [67, 64] on div "Icon" at bounding box center [70, 65] width 25 height 5
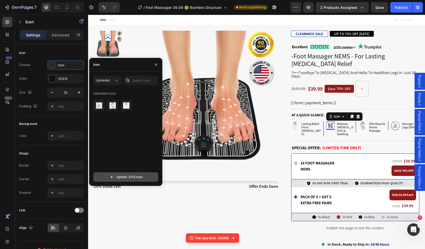
click at [117, 179] on input "file" at bounding box center [126, 176] width 64 height 9
type input "C:\fakepath\Funnelish ICON.svg"
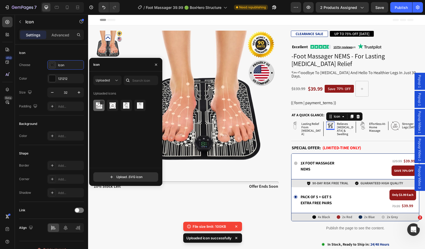
click at [107, 107] on div at bounding box center [112, 105] width 11 height 11
click at [286, 130] on div "Product Images Stock Counter 10% stock left Text Block offer ends soon Text Blo…" at bounding box center [257, 208] width 332 height 354
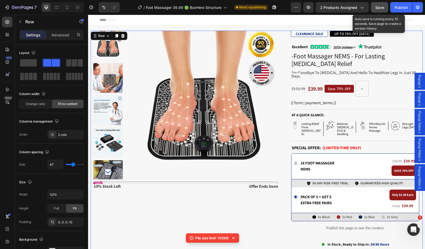
click at [377, 9] on span "Save" at bounding box center [379, 7] width 9 height 4
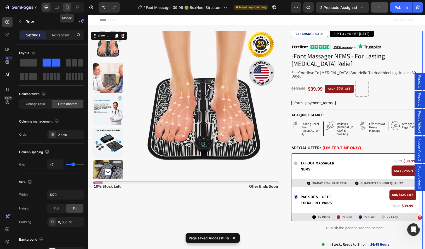
click at [66, 7] on icon at bounding box center [67, 7] width 5 height 5
type input "0"
type input "100%"
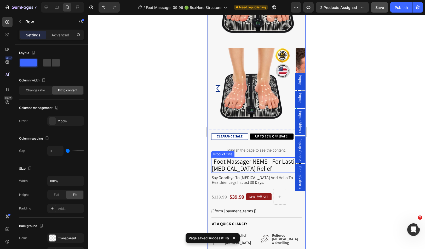
scroll to position [131, 0]
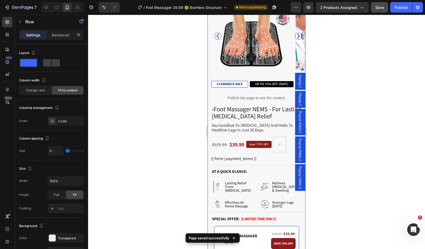
drag, startPoint x: 354, startPoint y: 148, endPoint x: 318, endPoint y: 169, distance: 40.9
click at [351, 164] on div at bounding box center [256, 132] width 337 height 234
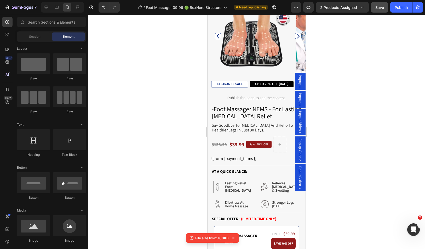
drag, startPoint x: 332, startPoint y: 165, endPoint x: 327, endPoint y: 177, distance: 13.6
click at [327, 179] on div at bounding box center [256, 132] width 337 height 234
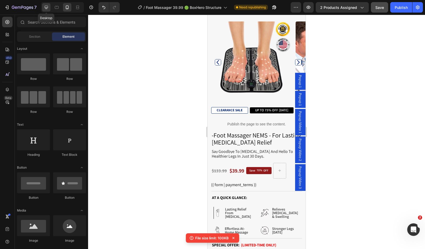
click at [49, 8] on div at bounding box center [46, 7] width 8 height 8
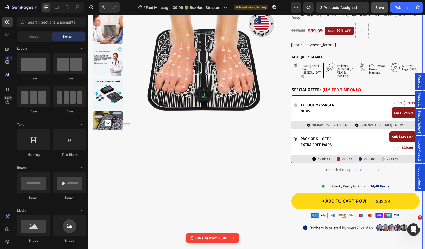
scroll to position [6, 0]
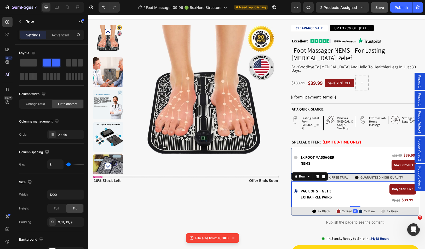
click at [292, 181] on div "Icon pack of 5 + GET 5 extra free pairs Text Block Row Only $3.99 Each Text Blo…" at bounding box center [356, 193] width 128 height 25
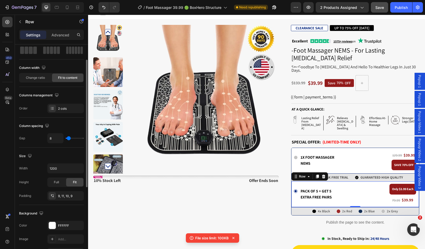
scroll to position [0, 0]
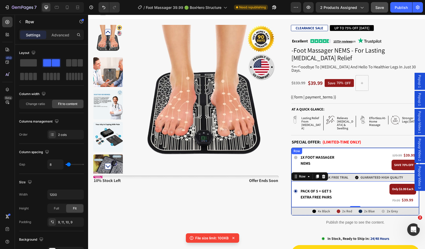
click at [295, 149] on div "Row" at bounding box center [297, 151] width 9 height 5
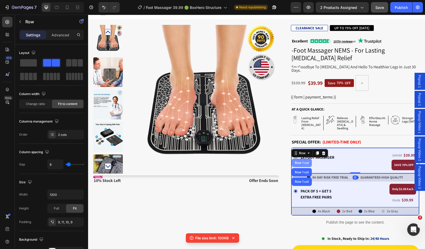
click at [299, 161] on div "Row 1 col" at bounding box center [302, 162] width 16 height 3
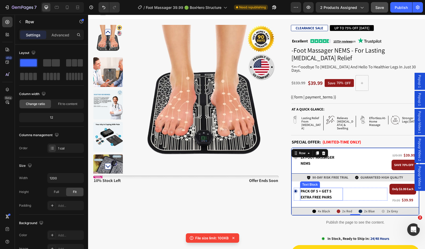
click at [308, 188] on strong "pack of 5 + GET 5 extra free pairs" at bounding box center [316, 193] width 31 height 11
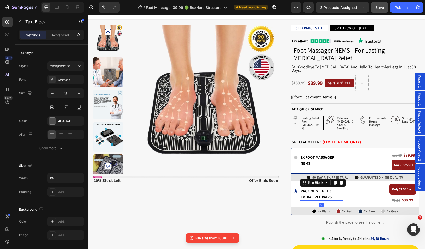
click at [308, 188] on strong "pack of 5 + GET 5 extra free pairs" at bounding box center [316, 193] width 31 height 11
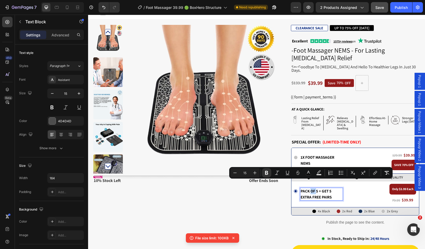
click at [308, 188] on strong "pack of 5 + GET 5 extra free pairs" at bounding box center [316, 193] width 31 height 11
click at [398, 186] on p "Only $3.99 Each" at bounding box center [402, 188] width 21 height 5
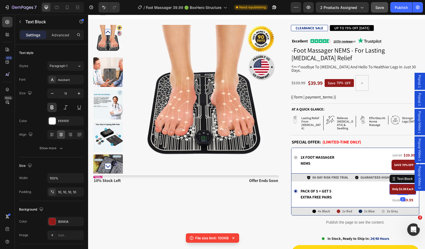
click at [398, 186] on p "Only $3.99 Each" at bounding box center [402, 188] width 21 height 5
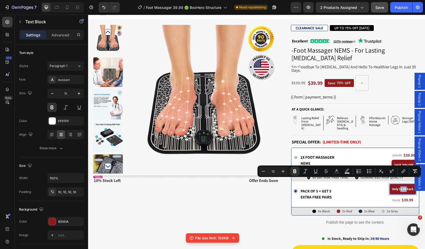
click at [400, 187] on strong "Only $3.99 Each" at bounding box center [402, 189] width 21 height 4
click at [403, 197] on strong "$39.99" at bounding box center [408, 199] width 12 height 5
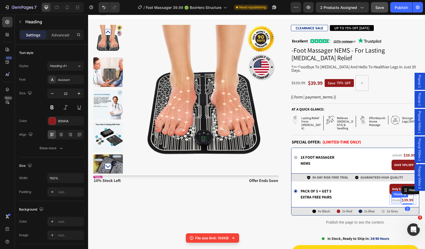
click at [392, 198] on s "79.99" at bounding box center [396, 200] width 8 height 5
click at [402, 197] on strong "$39.99" at bounding box center [408, 199] width 12 height 5
click at [395, 198] on s "79.99" at bounding box center [396, 200] width 8 height 5
click at [50, 36] on div "Advanced" at bounding box center [60, 35] width 26 height 8
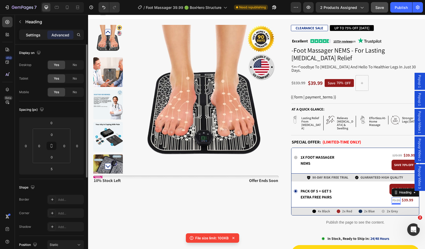
click at [38, 34] on p "Settings" at bounding box center [33, 34] width 15 height 5
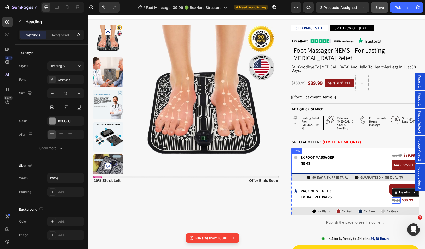
click at [292, 160] on div "Icon 1x Foot Massager NEMS Text Block Row 129.99 Heading $39.99 Heading Row SAV…" at bounding box center [356, 160] width 128 height 25
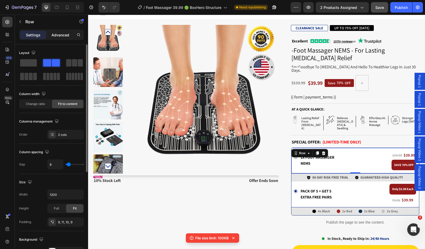
click at [64, 33] on p "Advanced" at bounding box center [61, 34] width 18 height 5
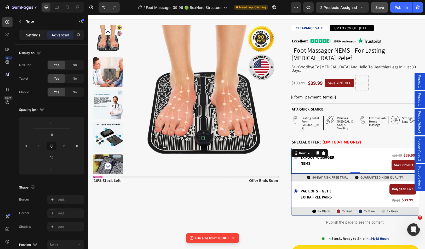
click at [38, 34] on p "Settings" at bounding box center [33, 34] width 15 height 5
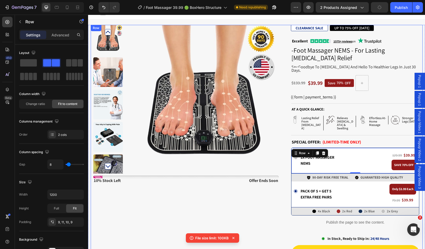
click at [284, 197] on div "Product Images Stock Counter 10% stock left Text Block offer ends soon Text Blo…" at bounding box center [257, 202] width 332 height 354
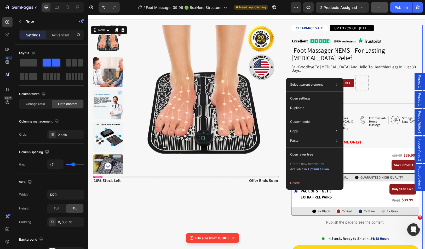
click at [284, 196] on div "Product Images Stock Counter 10% stock left Text Block offer ends soon Text Blo…" at bounding box center [257, 202] width 332 height 354
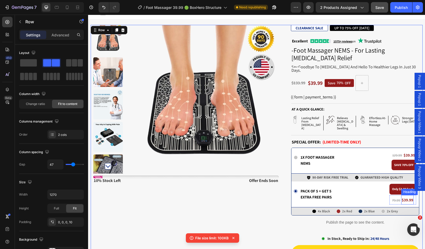
click at [405, 197] on strong "$39.99" at bounding box center [408, 199] width 12 height 5
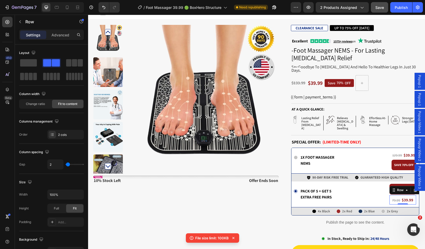
click at [390, 195] on div "79.99 Heading $39.99 Heading Row 0" at bounding box center [403, 199] width 27 height 9
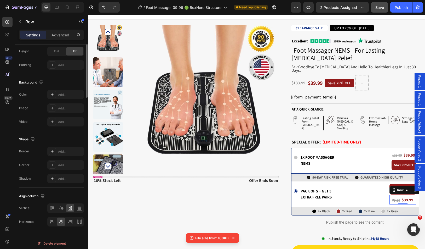
scroll to position [26, 0]
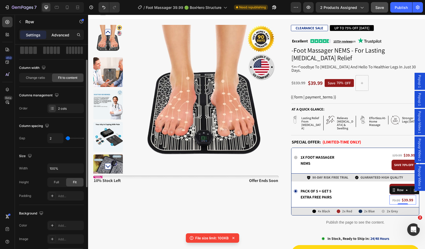
click at [62, 36] on p "Advanced" at bounding box center [61, 34] width 18 height 5
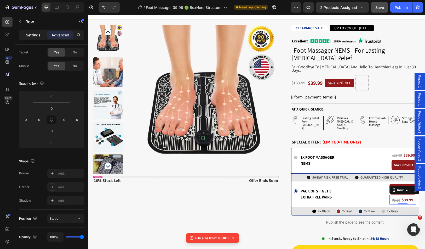
click at [43, 36] on div "Settings" at bounding box center [33, 35] width 26 height 8
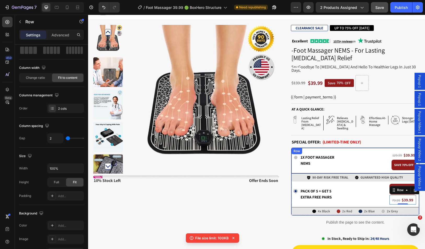
click at [313, 148] on div "Icon 1x Foot Massager NEMS Text Block Row 129.99 Heading $39.99 Heading Row SAV…" at bounding box center [356, 160] width 128 height 25
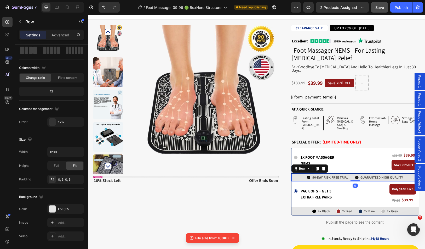
click at [292, 173] on div "Icon 90-DAY RISK FREE TRIAL Text Block Row Icon GUARANTEED HIGH QUALITY Text Bl…" at bounding box center [356, 177] width 128 height 8
click at [292, 164] on div "Row" at bounding box center [310, 168] width 37 height 8
click at [298, 166] on div "Row" at bounding box center [302, 168] width 9 height 5
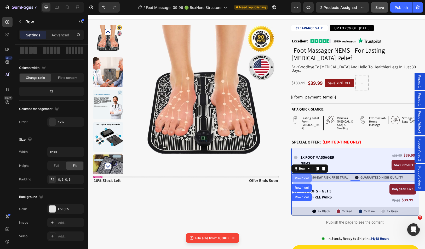
click at [301, 174] on div "Row 1 col" at bounding box center [302, 178] width 20 height 8
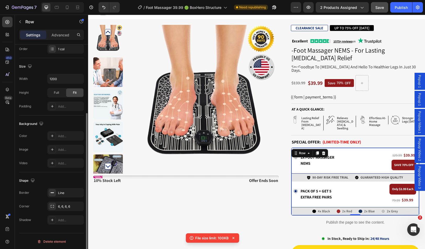
scroll to position [0, 0]
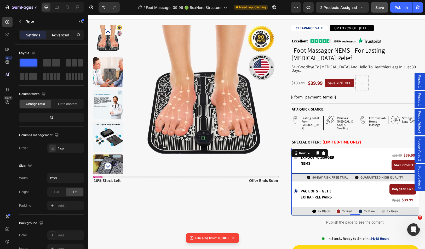
click at [64, 36] on p "Advanced" at bounding box center [61, 34] width 18 height 5
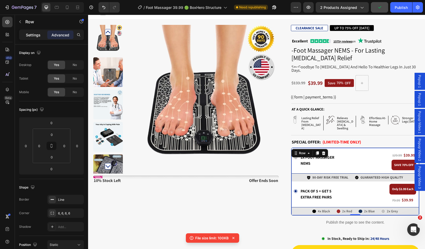
click at [35, 32] on p "Settings" at bounding box center [33, 34] width 15 height 5
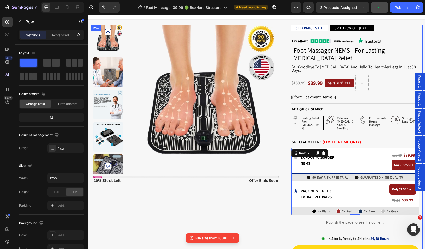
click at [284, 162] on div "Product Images Stock Counter 10% stock left Text Block offer ends soon Text Blo…" at bounding box center [257, 202] width 332 height 354
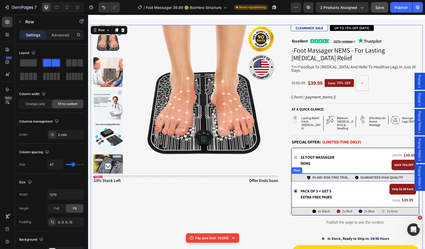
click at [292, 173] on div "Icon 90-DAY RISK FREE TRIAL Text Block Row Icon GUARANTEED HIGH QUALITY Text Bl…" at bounding box center [356, 177] width 128 height 8
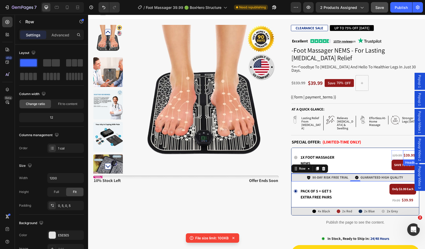
click at [404, 152] on strong "$39.99" at bounding box center [410, 154] width 12 height 5
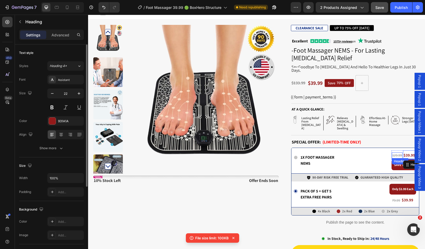
click at [396, 153] on s "129.99" at bounding box center [397, 155] width 10 height 5
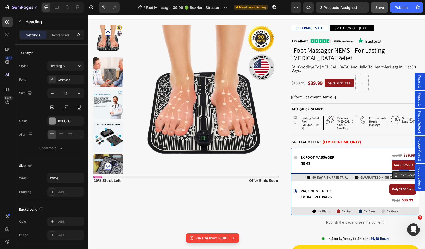
click at [393, 171] on div "Text Block" at bounding box center [415, 175] width 46 height 8
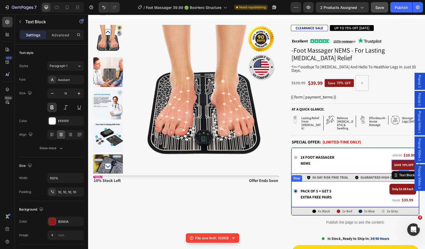
click at [292, 181] on div "Icon pack of 5 + GET 5 extra free pairs Text Block Row Only $3.99 Each Text Blo…" at bounding box center [356, 193] width 128 height 25
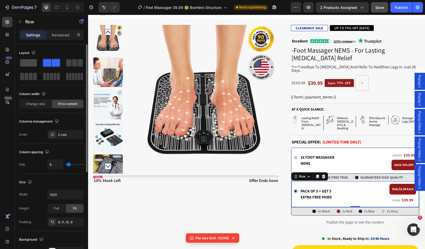
click at [32, 64] on span at bounding box center [28, 62] width 17 height 7
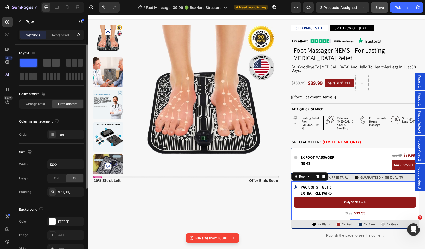
click at [52, 64] on div at bounding box center [51, 62] width 17 height 7
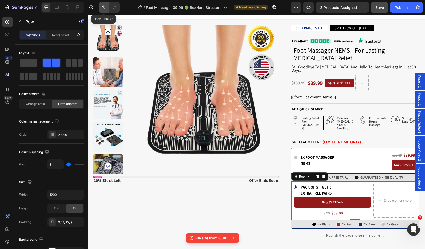
click at [101, 7] on button "Undo/Redo" at bounding box center [104, 7] width 10 height 10
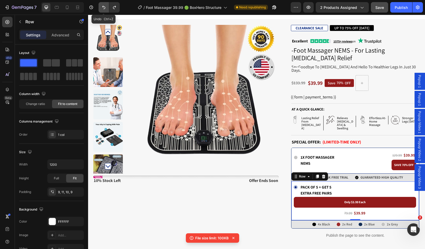
click at [101, 7] on button "Undo/Redo" at bounding box center [104, 7] width 10 height 10
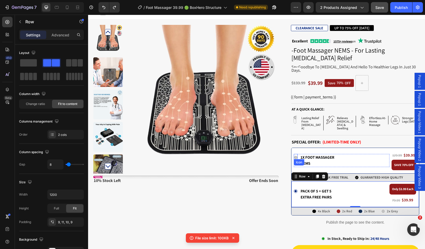
click at [294, 156] on circle at bounding box center [296, 158] width 4 height 4
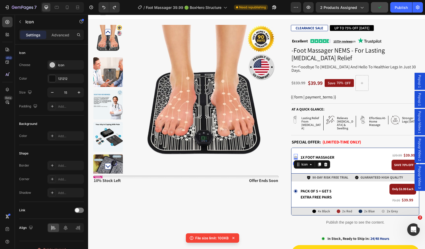
click at [294, 156] on circle at bounding box center [296, 158] width 4 height 4
click at [294, 190] on circle at bounding box center [295, 191] width 2 height 2
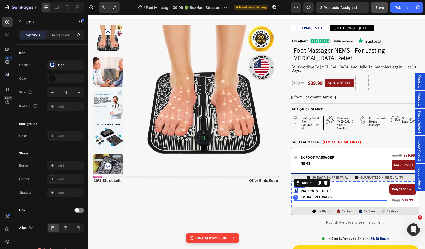
click at [349, 187] on div "Icon 0 pack of 5 + GET 5 extra free pairs Text Block Row" at bounding box center [341, 193] width 94 height 13
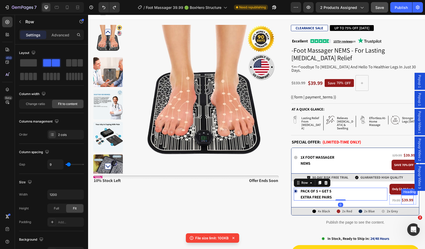
click at [404, 197] on strong "$39.99" at bounding box center [408, 199] width 12 height 5
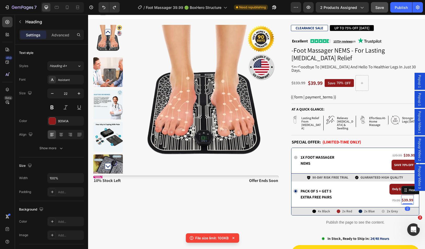
click at [404, 197] on strong "$39.99" at bounding box center [408, 199] width 12 height 5
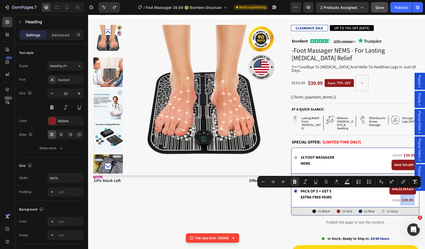
click at [404, 197] on strong "$39.99" at bounding box center [408, 199] width 12 height 5
click at [405, 197] on strong "$39.99" at bounding box center [408, 199] width 12 height 5
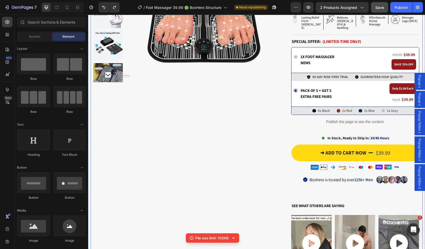
scroll to position [54, 0]
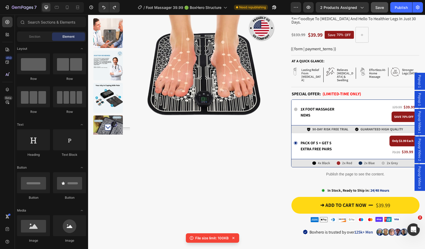
click at [234, 238] on icon at bounding box center [233, 237] width 5 height 5
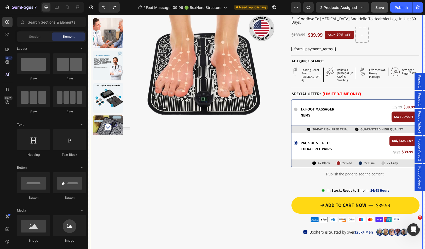
scroll to position [0, 0]
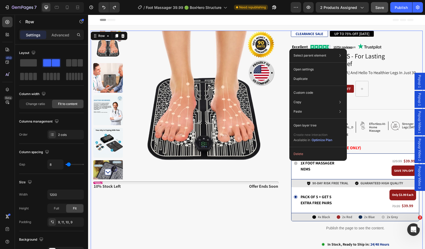
click at [283, 162] on div "Product Images Stock Counter 10% stock left Text Block offer ends soon Text Blo…" at bounding box center [257, 208] width 332 height 354
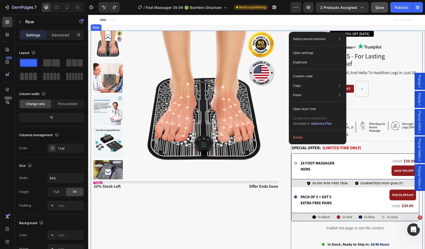
click at [285, 144] on div "Product Images Stock Counter 10% stock left Text Block offer ends soon Text Blo…" at bounding box center [257, 208] width 332 height 354
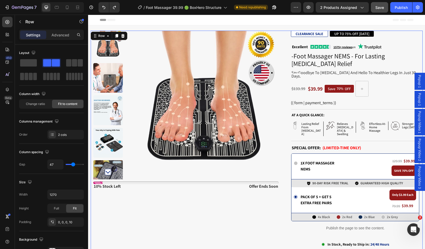
click at [285, 89] on div "Product Images Stock Counter 10% stock left Text Block offer ends soon Text Blo…" at bounding box center [257, 208] width 332 height 354
click at [287, 91] on div "Product Images Stock Counter 10% stock left Text Block offer ends soon Text Blo…" at bounding box center [257, 208] width 332 height 354
click at [286, 88] on div "Product Images Stock Counter 10% stock left Text Block offer ends soon Text Blo…" at bounding box center [257, 208] width 332 height 354
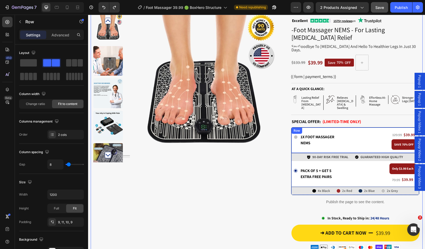
click at [293, 128] on div "Row" at bounding box center [297, 130] width 9 height 5
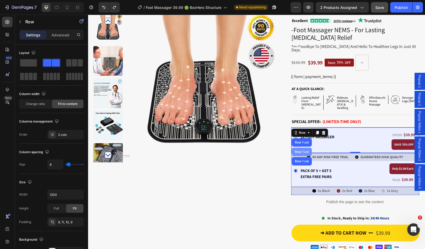
click at [300, 147] on div "Row 1 col" at bounding box center [302, 151] width 20 height 8
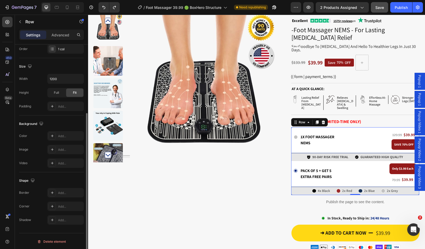
scroll to position [0, 0]
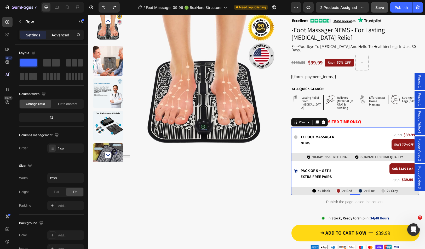
click at [66, 38] on div "Advanced" at bounding box center [60, 35] width 26 height 8
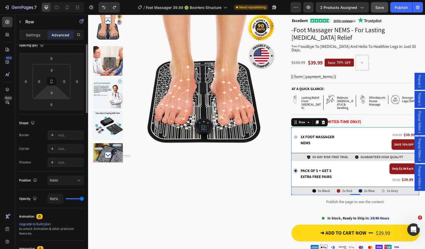
scroll to position [52, 0]
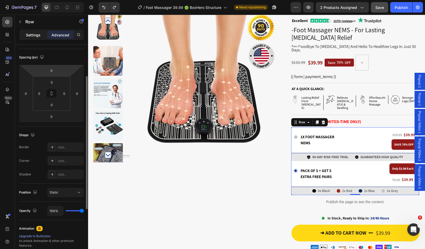
click at [33, 35] on p "Settings" at bounding box center [33, 34] width 15 height 5
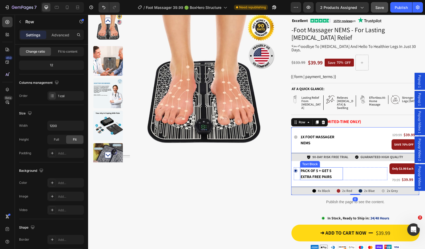
click at [312, 168] on strong "pack of 5 + GET 5 extra free pairs" at bounding box center [316, 173] width 31 height 11
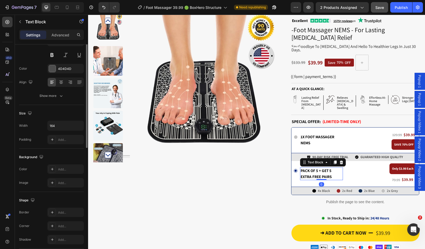
scroll to position [0, 0]
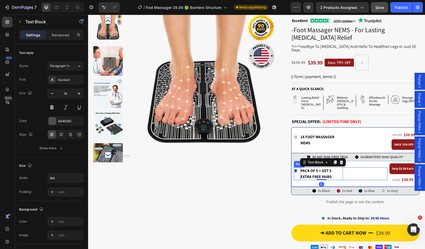
click at [368, 167] on div "Icon pack of 5 + GET 5 extra free pairs Text Block 0 Row" at bounding box center [341, 173] width 94 height 13
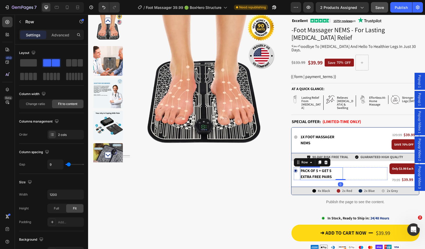
click at [329, 168] on strong "pack of 5 + GET 5 extra free pairs" at bounding box center [316, 173] width 31 height 11
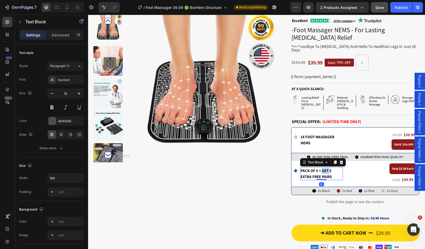
click at [321, 168] on strong "pack of 5 + GET 5 extra free pairs" at bounding box center [316, 173] width 31 height 11
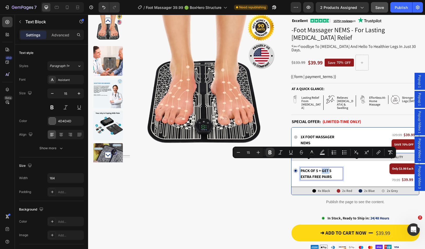
click at [321, 168] on strong "pack of 5 + GET 5 extra free pairs" at bounding box center [316, 173] width 31 height 11
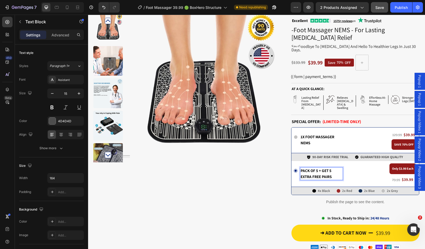
click at [321, 168] on strong "pack of 5 + GET 5 extra free pairs" at bounding box center [316, 173] width 31 height 11
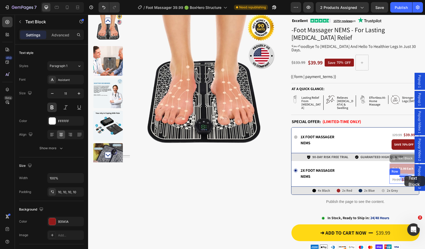
drag, startPoint x: 400, startPoint y: 161, endPoint x: 405, endPoint y: 176, distance: 15.3
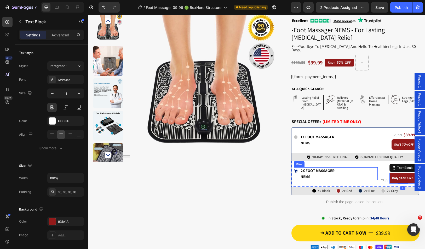
click at [297, 174] on div "Icon 2x Foot Massager NEMS Text Block Row" at bounding box center [336, 173] width 84 height 20
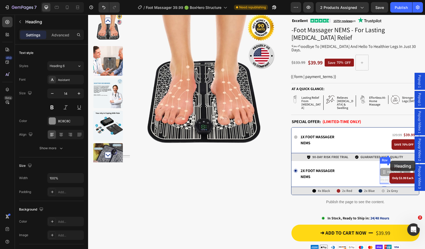
drag, startPoint x: 381, startPoint y: 172, endPoint x: 390, endPoint y: 161, distance: 15.1
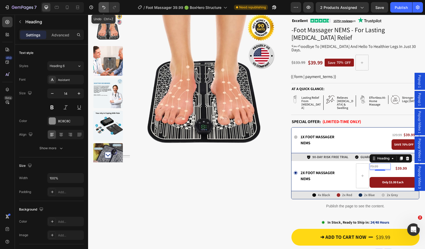
click at [103, 7] on icon "Undo/Redo" at bounding box center [103, 7] width 5 height 5
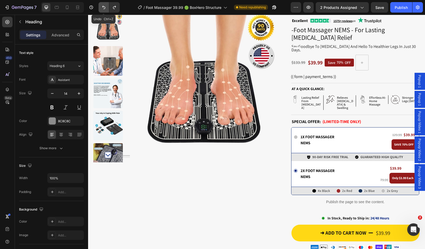
click at [103, 7] on icon "Undo/Redo" at bounding box center [103, 7] width 5 height 5
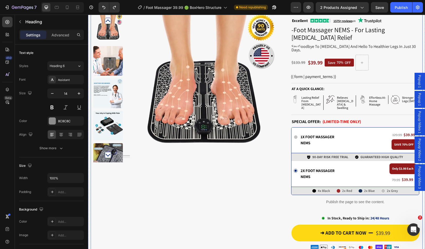
click at [284, 168] on div "Product Images Stock Counter 10% stock left Text Block offer ends soon Text Blo…" at bounding box center [257, 181] width 332 height 354
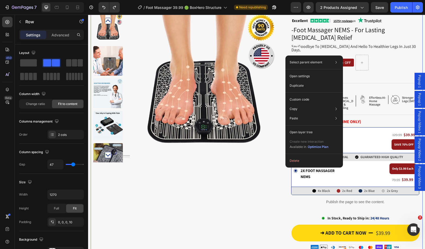
click at [285, 176] on div "Product Images Stock Counter 10% stock left Text Block offer ends soon Text Blo…" at bounding box center [257, 181] width 332 height 354
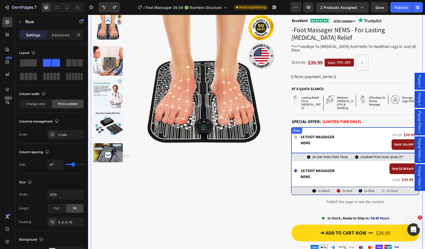
click at [309, 143] on div "Icon 1x Foot Massager NEMS Text Block Row 129.99 Heading $39.99 Heading Row SAV…" at bounding box center [356, 139] width 128 height 25
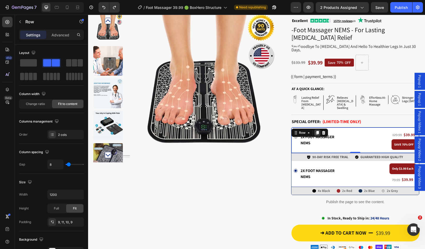
click at [316, 131] on icon at bounding box center [317, 133] width 3 height 4
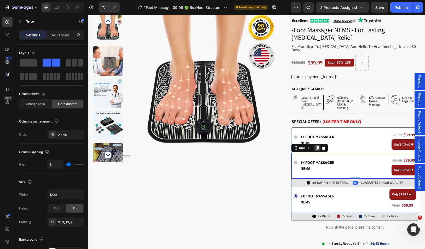
click at [316, 146] on icon at bounding box center [317, 148] width 3 height 4
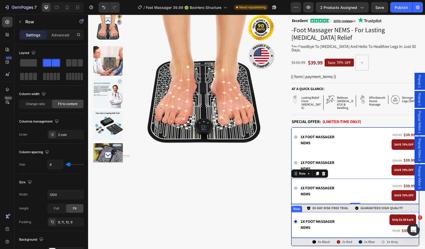
click at [294, 214] on div "Icon 2x Foot Massager NEMS Text Block Row" at bounding box center [341, 224] width 94 height 20
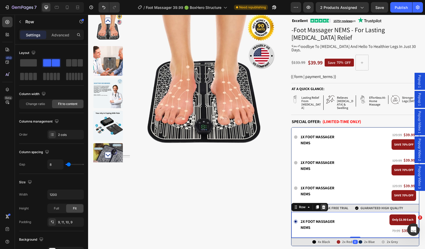
click at [322, 205] on icon at bounding box center [324, 207] width 4 height 4
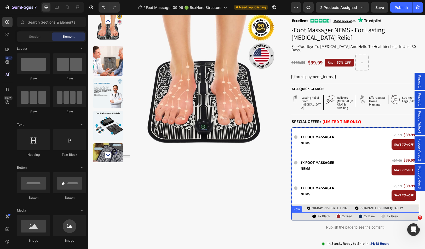
click at [292, 212] on div "Icon 4x Black Text Block Row Icon 2x Red Text Block Row Icon 2x Blue Text Block…" at bounding box center [356, 216] width 128 height 8
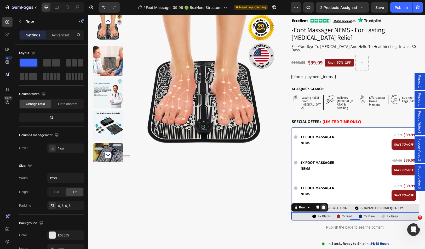
click at [322, 205] on icon at bounding box center [324, 207] width 4 height 4
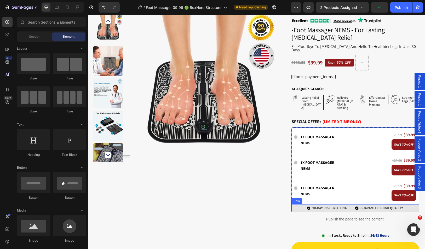
click at [292, 204] on div "Icon 90-DAY RISK FREE TRIAL Text Block Row Icon GUARANTEED HIGH QUALITY Text Bl…" at bounding box center [356, 208] width 128 height 8
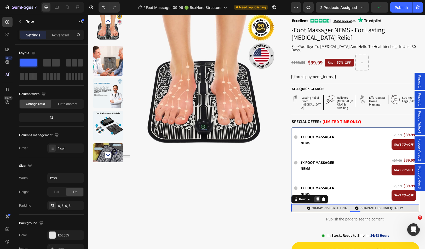
click at [316, 197] on icon at bounding box center [317, 199] width 3 height 4
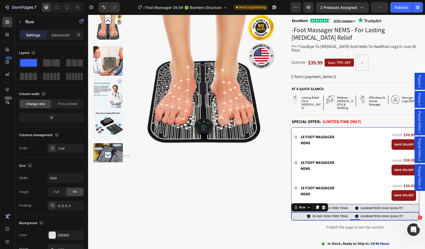
click at [316, 191] on div "Icon 1x Foot Massager NEMS Text Block Row" at bounding box center [342, 191] width 96 height 20
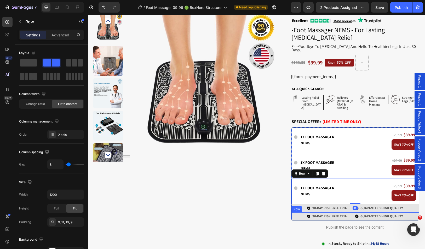
click at [292, 212] on div "Icon 90-DAY RISK FREE TRIAL Text Block Row Icon GUARANTEED HIGH QUALITY Text Bl…" at bounding box center [356, 216] width 128 height 8
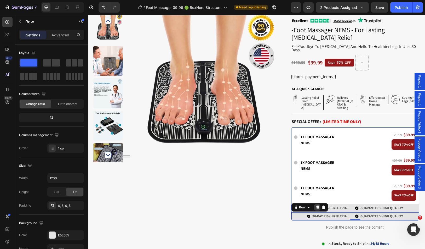
click at [316, 205] on icon at bounding box center [317, 207] width 3 height 4
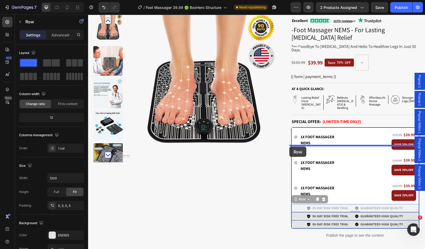
drag, startPoint x: 290, startPoint y: 200, endPoint x: 289, endPoint y: 146, distance: 53.3
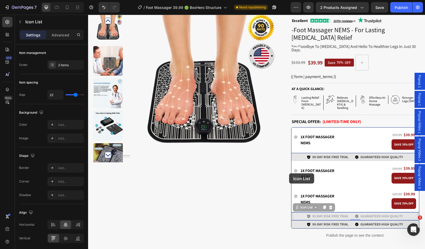
drag, startPoint x: 291, startPoint y: 208, endPoint x: 289, endPoint y: 173, distance: 34.6
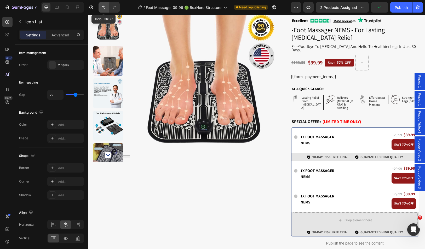
drag, startPoint x: 194, startPoint y: 145, endPoint x: 104, endPoint y: 7, distance: 164.9
click at [104, 7] on icon "Undo/Redo" at bounding box center [103, 7] width 3 height 3
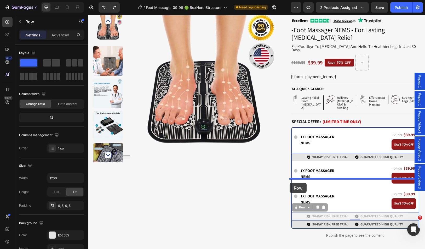
drag, startPoint x: 291, startPoint y: 207, endPoint x: 290, endPoint y: 183, distance: 24.6
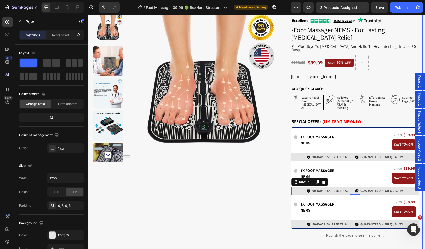
click at [267, 182] on div "Product Images Stock Counter 10% stock left Text Block offer ends soon Text Blo…" at bounding box center [185, 198] width 185 height 388
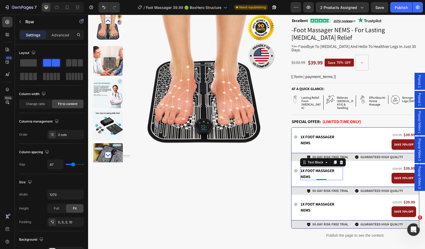
click at [313, 168] on strong "1x Foot Massager NEMS" at bounding box center [318, 173] width 34 height 11
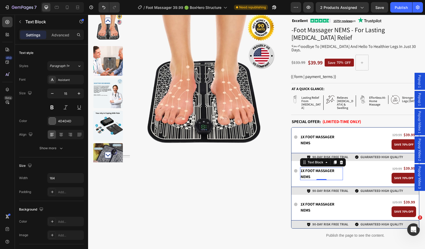
click at [313, 168] on strong "1x Foot Massager NEMS" at bounding box center [318, 173] width 34 height 11
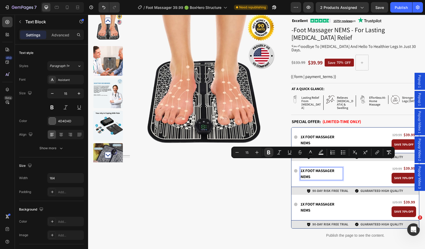
click at [301, 168] on strong "1x Foot Massager NEMS" at bounding box center [318, 173] width 34 height 11
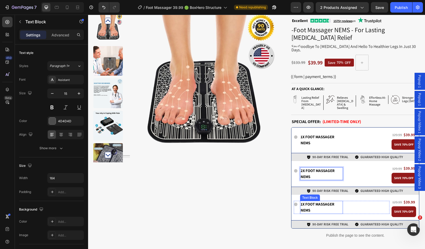
click at [301, 201] on strong "1x Foot Massager NEMS" at bounding box center [318, 206] width 34 height 11
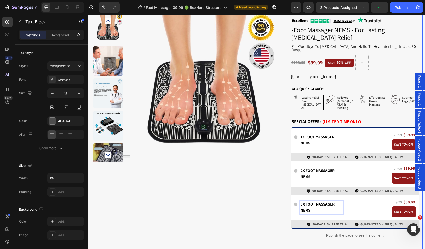
click at [271, 182] on div "Product Images Stock Counter 10% stock left Text Block offer ends soon Text Blo…" at bounding box center [185, 198] width 185 height 388
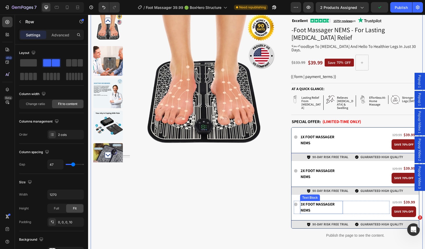
click at [313, 201] on strong "3x Foot Massager NEMS" at bounding box center [318, 206] width 34 height 11
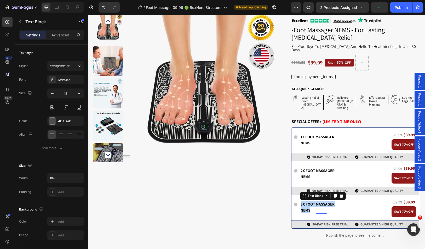
click at [313, 201] on strong "3x Foot Massager NEMS" at bounding box center [318, 206] width 34 height 11
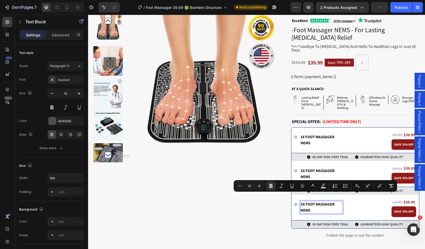
scroll to position [23, 0]
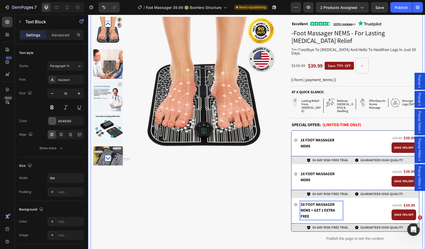
click at [262, 185] on div "Product Images Stock Counter 10% stock left Text Block offer ends soon Text Blo…" at bounding box center [185, 202] width 185 height 388
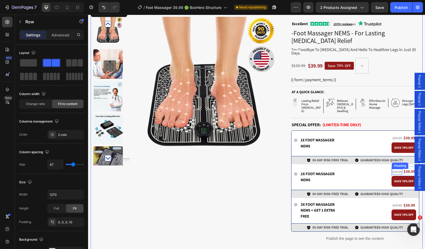
click at [399, 169] on s "129.99" at bounding box center [397, 171] width 10 height 5
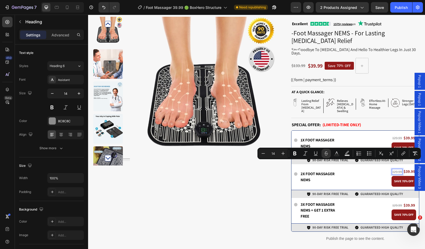
click at [397, 169] on s "129.99" at bounding box center [397, 171] width 10 height 5
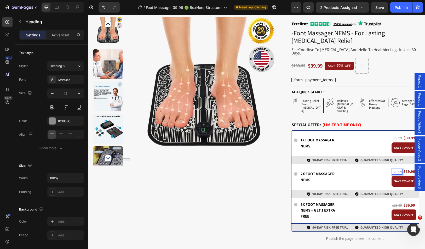
click at [406, 169] on strong "$39.99" at bounding box center [410, 171] width 12 height 5
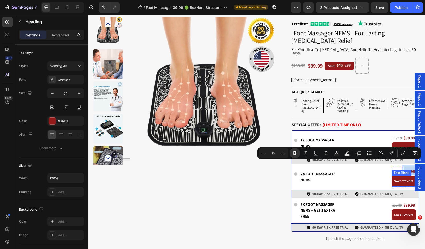
click at [407, 170] on div "Text Block" at bounding box center [402, 172] width 18 height 5
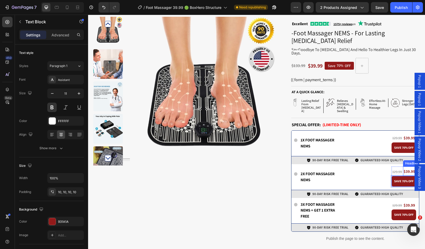
click at [408, 169] on strong "$39.99" at bounding box center [410, 171] width 12 height 5
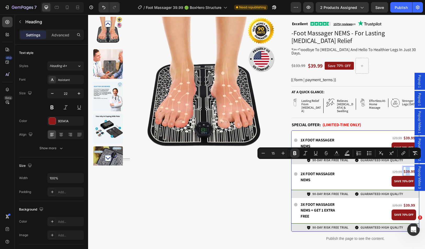
drag, startPoint x: 408, startPoint y: 163, endPoint x: 405, endPoint y: 163, distance: 2.9
click at [405, 169] on strong "$39.99" at bounding box center [410, 171] width 12 height 5
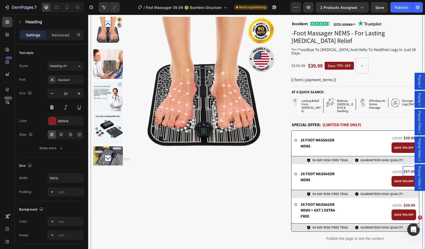
click at [269, 175] on div "Product Images Stock Counter 10% stock left Text Block offer ends soon Text Blo…" at bounding box center [185, 202] width 185 height 388
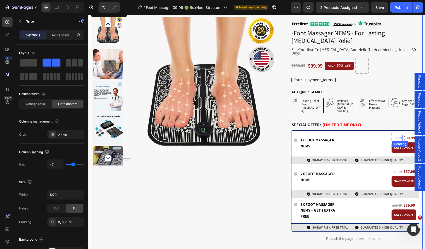
click at [396, 135] on s "129.99" at bounding box center [397, 137] width 10 height 5
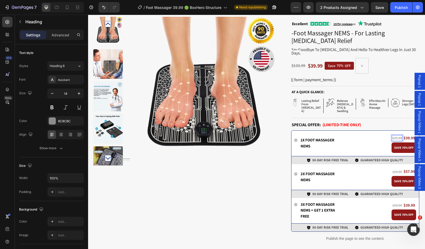
click at [394, 135] on s "129.99" at bounding box center [397, 137] width 10 height 5
click at [395, 169] on s "129.99" at bounding box center [397, 171] width 10 height 5
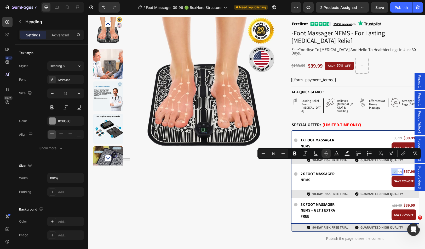
drag, startPoint x: 395, startPoint y: 163, endPoint x: 391, endPoint y: 163, distance: 4.2
click at [392, 169] on s "129.99" at bounding box center [397, 171] width 10 height 5
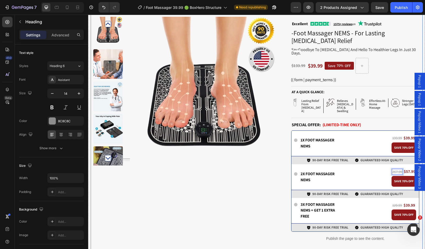
click at [277, 180] on div "Product Images Stock Counter 10% stock left Text Block offer ends soon Text Blo…" at bounding box center [257, 202] width 332 height 388
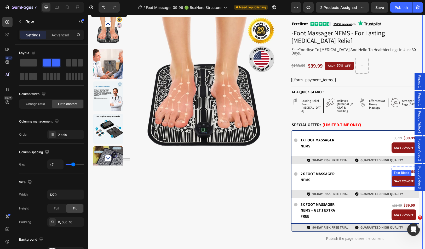
click at [405, 179] on strong "SAVE 70% OFF" at bounding box center [403, 181] width 19 height 4
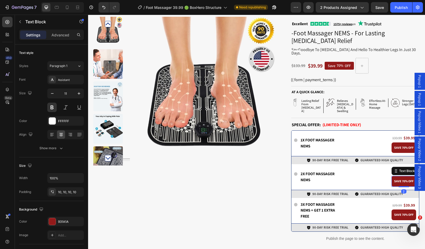
click at [402, 179] on strong "SAVE 70% OFF" at bounding box center [403, 181] width 19 height 4
click at [402, 212] on p "SAVE 70% OFF" at bounding box center [403, 214] width 19 height 5
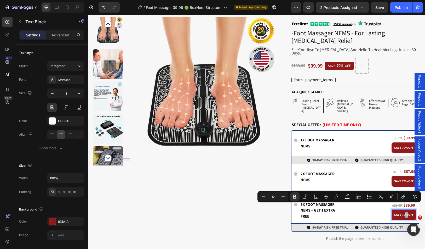
click at [402, 212] on strong "SAVE 70% OFF" at bounding box center [403, 214] width 19 height 4
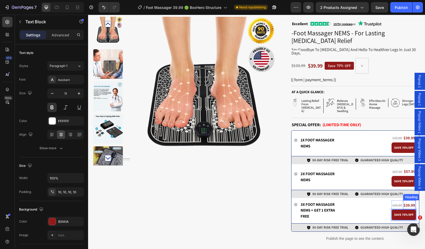
click at [406, 202] on strong "$39.99" at bounding box center [410, 204] width 12 height 5
click at [407, 202] on strong "$39.99" at bounding box center [410, 204] width 12 height 5
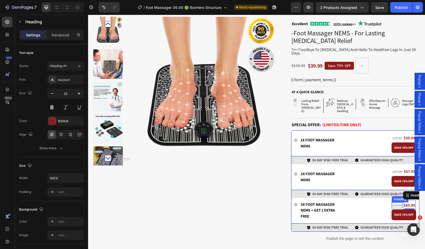
click at [394, 203] on s "129.99" at bounding box center [397, 205] width 10 height 5
click at [395, 203] on s "129.99" at bounding box center [397, 205] width 10 height 5
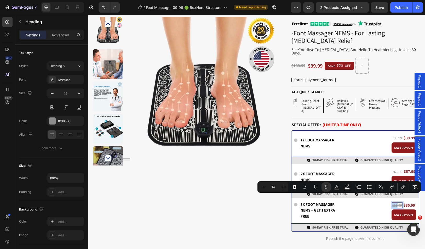
drag, startPoint x: 395, startPoint y: 197, endPoint x: 391, endPoint y: 197, distance: 4.7
click at [392, 203] on s "129.99" at bounding box center [397, 205] width 10 height 5
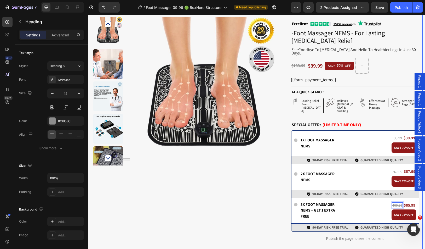
click at [261, 192] on div "Product Images Stock Counter 10% stock left Text Block offer ends soon Text Blo…" at bounding box center [185, 202] width 185 height 388
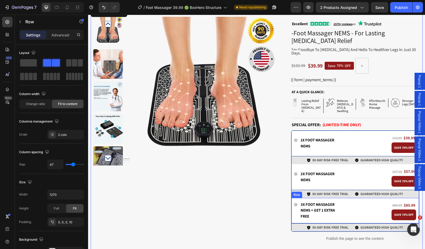
scroll to position [49, 0]
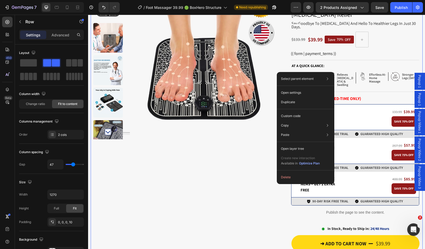
click at [264, 184] on div "Product Images Stock Counter 10% stock left Text Block offer ends soon Text Blo…" at bounding box center [185, 175] width 185 height 388
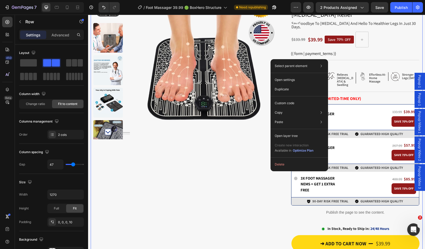
click at [264, 171] on div "Product Images Stock Counter 10% stock left Text Block offer ends soon Text Blo…" at bounding box center [185, 175] width 185 height 388
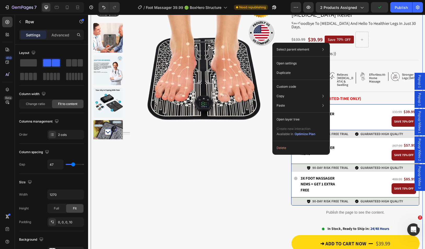
click at [267, 154] on div "Product Images Stock Counter 10% stock left Text Block offer ends soon Text Blo…" at bounding box center [185, 175] width 185 height 388
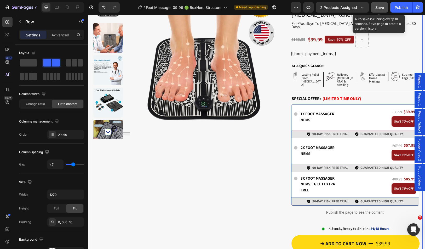
click at [383, 10] on div "Save" at bounding box center [379, 7] width 9 height 5
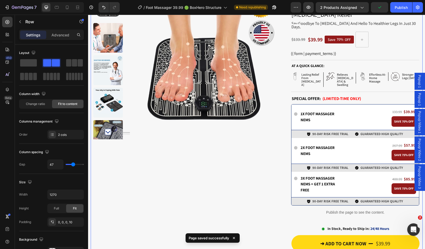
click at [255, 173] on div "Product Images Stock Counter 10% stock left Text Block offer ends soon Text Blo…" at bounding box center [185, 175] width 185 height 388
click at [258, 161] on div "Product Images Stock Counter 10% stock left Text Block offer ends soon Text Blo…" at bounding box center [185, 175] width 185 height 388
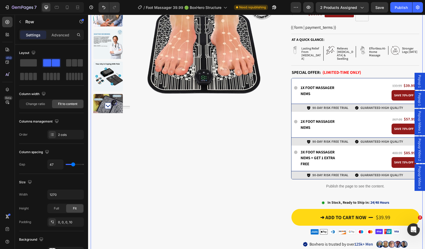
scroll to position [154, 0]
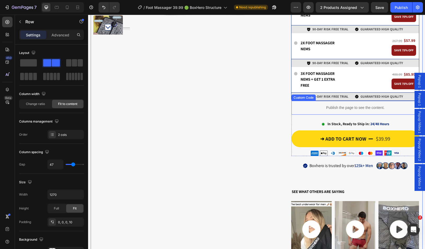
click at [324, 105] on p "Publish the page to see the content." at bounding box center [356, 107] width 128 height 5
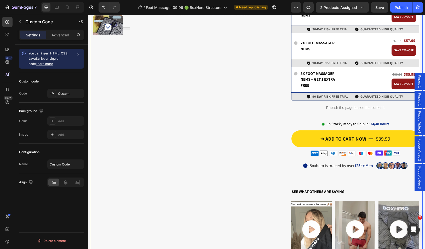
click at [267, 103] on div "Product Images Stock Counter 10% stock left Text Block offer ends soon Text Blo…" at bounding box center [185, 71] width 185 height 388
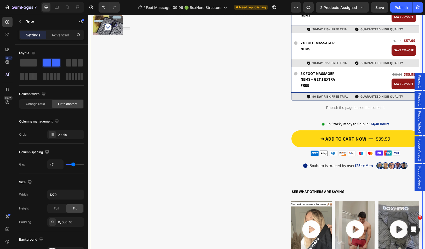
click at [318, 104] on div "Publish the page to see the content." at bounding box center [356, 108] width 128 height 14
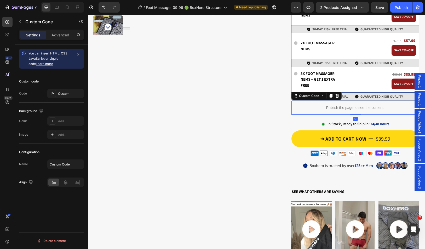
click at [318, 104] on div "Publish the page to see the content." at bounding box center [356, 108] width 128 height 14
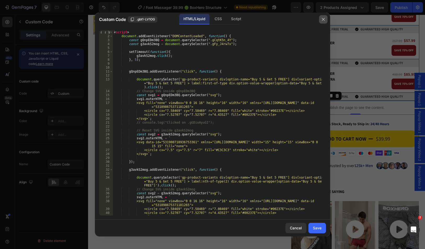
click at [324, 22] on button "button" at bounding box center [323, 19] width 8 height 8
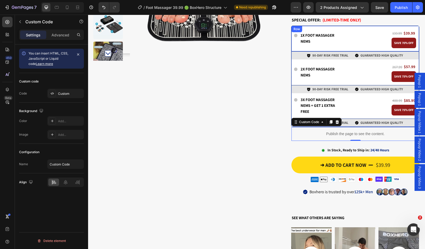
scroll to position [101, 0]
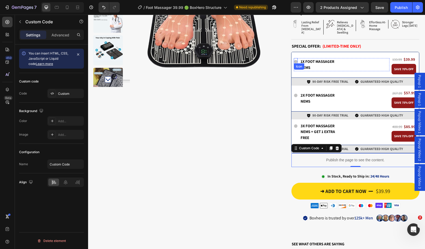
click at [294, 60] on circle at bounding box center [296, 62] width 4 height 4
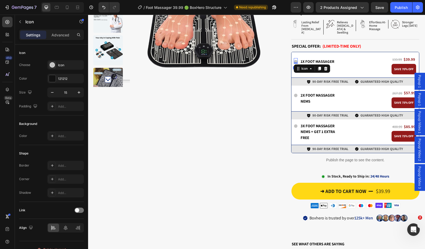
click at [294, 60] on circle at bounding box center [296, 62] width 4 height 4
click at [304, 52] on div "Icon 0 1x Foot Massager NEMS Text Block Row ⁠⁠⁠⁠⁠⁠⁠ 133.99 Heading $39.99 Headi…" at bounding box center [356, 64] width 128 height 25
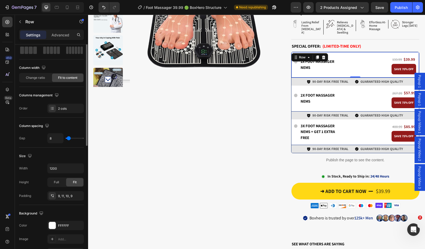
scroll to position [0, 0]
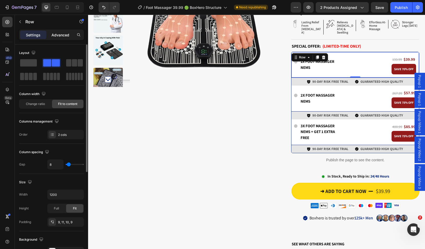
click at [66, 35] on p "Advanced" at bounding box center [61, 34] width 18 height 5
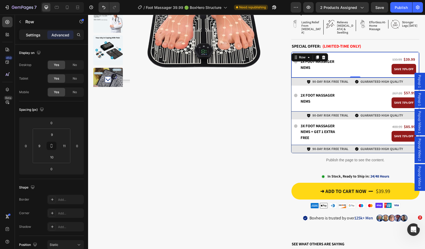
click at [41, 34] on div "Settings" at bounding box center [33, 35] width 26 height 8
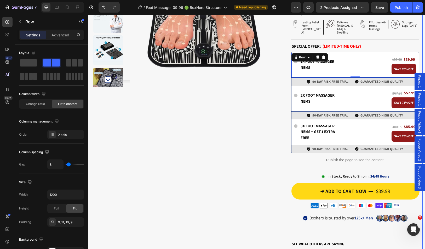
click at [266, 118] on div "Product Images Stock Counter 10% stock left Text Block offer ends soon Text Blo…" at bounding box center [185, 123] width 185 height 388
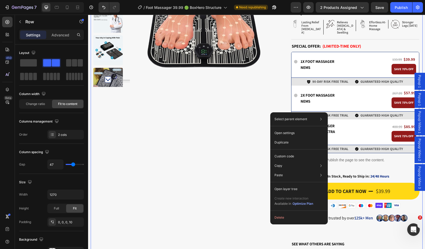
click at [269, 101] on div "Product Images Stock Counter 10% stock left Text Block offer ends soon Text Blo…" at bounding box center [185, 123] width 185 height 388
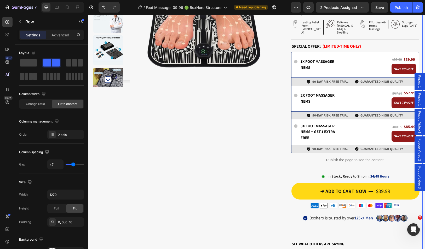
click at [315, 6] on div "Preview 2 products assigned Save Publish" at bounding box center [357, 7] width 132 height 10
click at [313, 6] on button "button" at bounding box center [308, 7] width 10 height 10
click at [412, 226] on icon "Ouvrir le Messenger Intercom" at bounding box center [413, 228] width 9 height 9
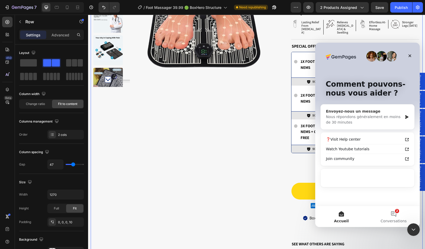
click at [367, 116] on div "Nous répondons généralement en moins de 30 minutes" at bounding box center [364, 119] width 77 height 11
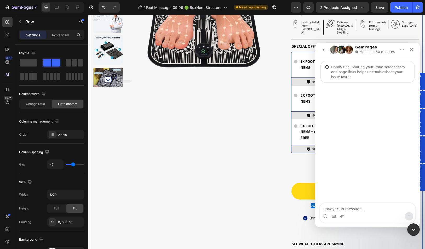
click at [373, 208] on textarea "Envoyer un message..." at bounding box center [368, 207] width 96 height 9
type textarea "Hello, i want make my bundle on gempage but its don't work, can you help me ?"
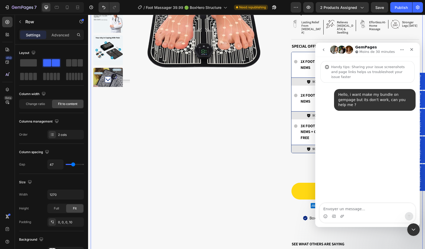
click at [260, 156] on div "Product Images Stock Counter 10% stock left Text Block offer ends soon Text Blo…" at bounding box center [185, 123] width 185 height 388
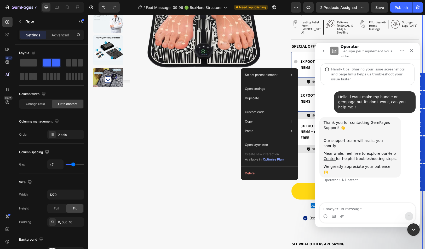
click at [231, 177] on div "Product Images Stock Counter 10% stock left Text Block offer ends soon Text Blo…" at bounding box center [185, 123] width 185 height 388
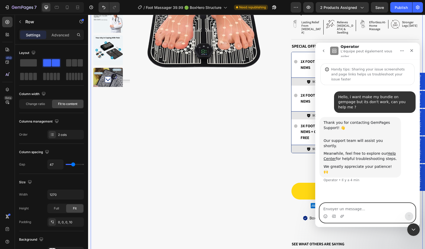
click at [373, 211] on textarea "Envoyer un message..." at bounding box center [368, 207] width 96 height 9
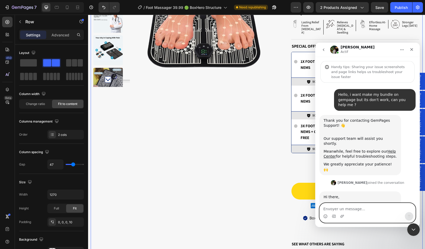
scroll to position [40, 0]
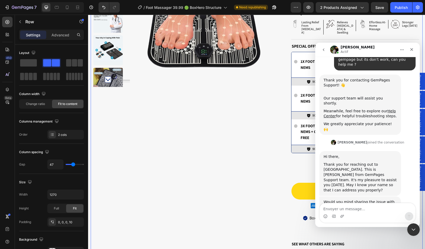
click at [420, 233] on div "CLEARANCE SALE Text Block UP TO 75% OFF [DATE] Text Block Row Publish the page …" at bounding box center [357, 123] width 132 height 388
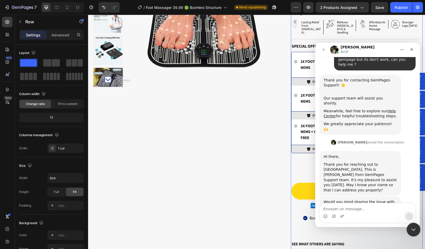
click at [414, 229] on icon "Fermer le Messenger Intercom" at bounding box center [413, 228] width 6 height 6
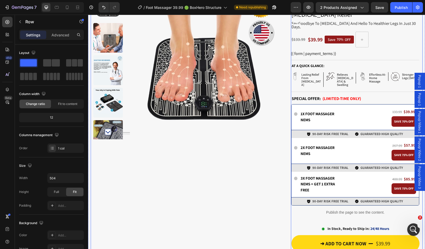
click at [271, 151] on div "Product Images Stock Counter 10% stock left Text Block offer ends soon Text Blo…" at bounding box center [185, 175] width 185 height 388
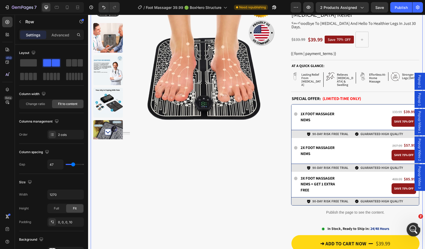
click at [411, 230] on icon "Ouvrir le Messenger Intercom" at bounding box center [413, 228] width 9 height 9
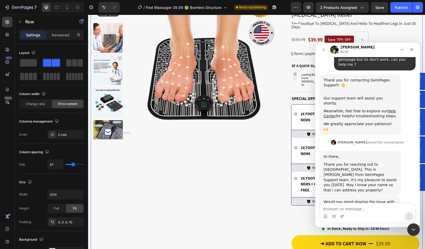
click at [363, 210] on textarea "Envoyer un message..." at bounding box center [368, 207] width 96 height 9
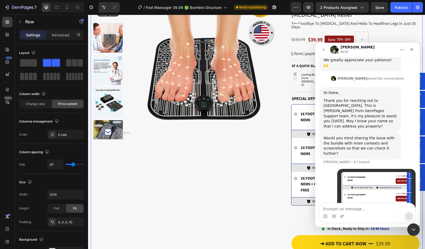
click at [363, 210] on textarea "Envoyer un message..." at bounding box center [368, 207] width 96 height 9
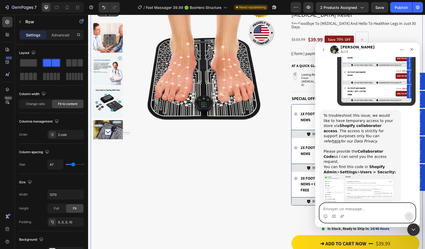
scroll to position [201, 0]
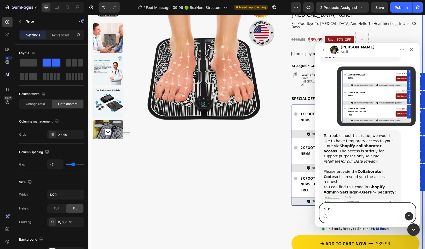
type textarea "5163"
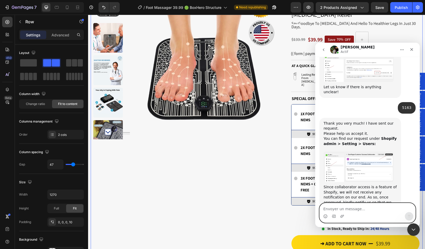
scroll to position [321, 0]
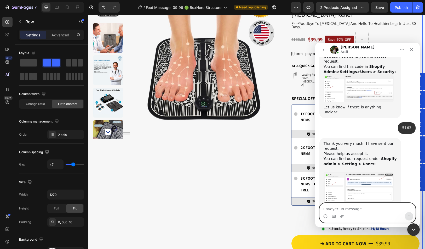
click at [363, 210] on textarea "Envoyer un message..." at bounding box center [368, 207] width 96 height 9
click at [371, 209] on textarea "Envoyer un message..." at bounding box center [368, 207] width 96 height 9
click at [359, 172] on img "Jeremy dit…" at bounding box center [359, 187] width 70 height 30
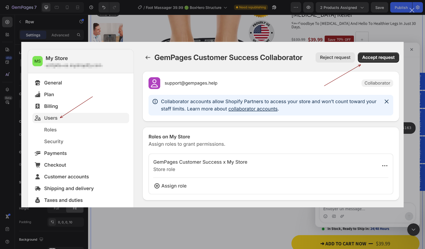
click at [226, 35] on div "Intercom Messenger" at bounding box center [212, 124] width 425 height 249
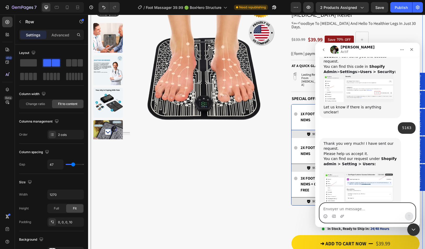
click at [354, 207] on textarea "Envoyer un message..." at bounding box center [368, 207] width 96 height 9
type textarea "done"
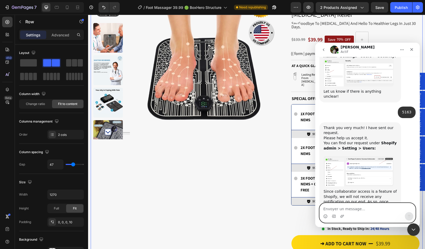
scroll to position [358, 0]
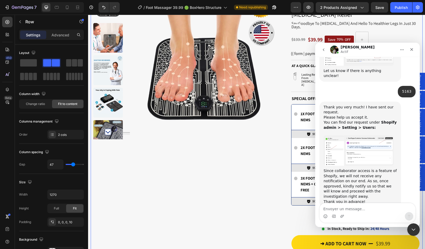
click at [367, 213] on div "Intercom Messenger" at bounding box center [368, 216] width 96 height 8
click at [367, 210] on textarea "Envoyer un message..." at bounding box center [368, 207] width 96 height 9
type textarea "Thanks a lot"
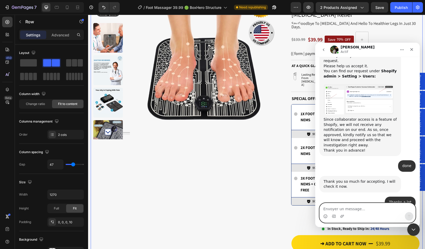
scroll to position [389, 0]
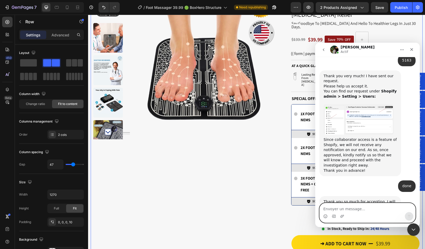
click at [365, 209] on textarea "Envoyer un message..." at bounding box center [368, 207] width 96 height 9
click at [368, 210] on textarea "Envoyer un message..." at bounding box center [368, 207] width 96 height 9
drag, startPoint x: 367, startPoint y: 207, endPoint x: 367, endPoint y: 209, distance: 2.6
click at [367, 209] on textarea "Envoyer un message..." at bounding box center [368, 207] width 96 height 9
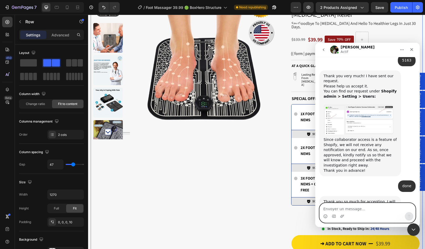
click at [366, 209] on textarea "Envoyer un message..." at bounding box center [368, 207] width 96 height 9
drag, startPoint x: 368, startPoint y: 209, endPoint x: 373, endPoint y: 209, distance: 5.5
click at [373, 209] on textarea "Envoyer un message..." at bounding box center [368, 207] width 96 height 9
click at [367, 209] on textarea "Envoyer un message..." at bounding box center [368, 207] width 96 height 9
click at [367, 212] on div "Intercom Messenger" at bounding box center [368, 212] width 96 height 19
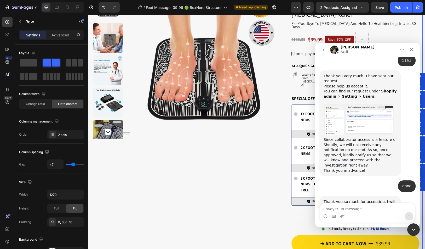
click at [367, 212] on div "Intercom Messenger" at bounding box center [368, 216] width 96 height 8
click at [370, 208] on textarea "Envoyer un message..." at bounding box center [368, 207] width 96 height 9
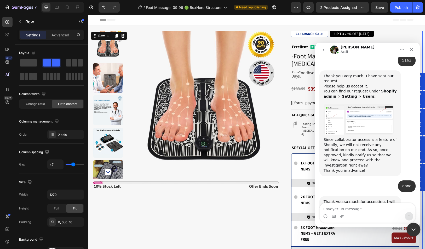
click at [414, 230] on icon "Fermer le Messenger Intercom" at bounding box center [413, 228] width 6 height 6
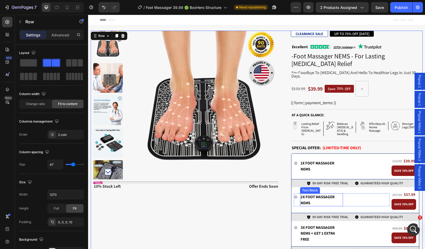
scroll to position [131, 0]
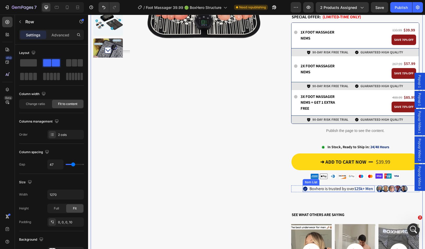
click at [313, 186] on p "Boxhero is trusted by over 125k+ Men" at bounding box center [342, 188] width 64 height 5
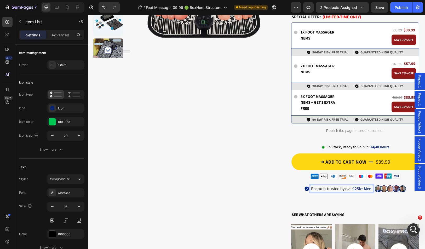
click at [360, 186] on strong "125k+ Men" at bounding box center [362, 188] width 19 height 5
click at [365, 186] on strong "125k+ Men" at bounding box center [362, 188] width 19 height 5
click at [367, 186] on strong "125k+ Men" at bounding box center [362, 188] width 19 height 5
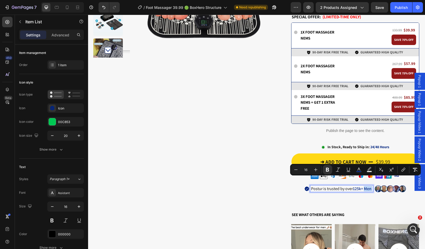
click at [367, 186] on strong "125k+ Men" at bounding box center [362, 188] width 19 height 5
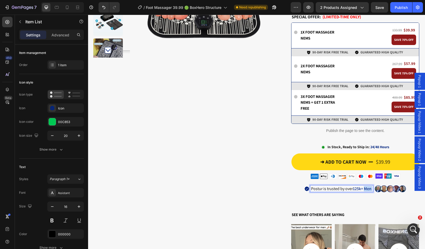
click at [367, 186] on strong "125k+ Men" at bounding box center [362, 188] width 19 height 5
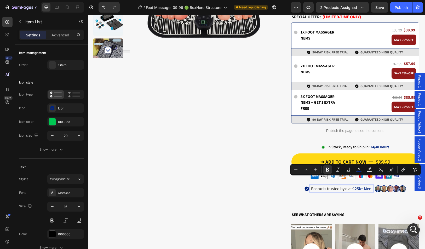
click at [339, 186] on p "Postur is trusted by over 125k+ Men" at bounding box center [341, 188] width 61 height 5
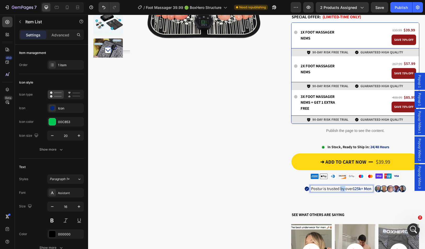
click at [339, 186] on p "Postur is trusted by over 125k+ Men" at bounding box center [341, 188] width 61 height 5
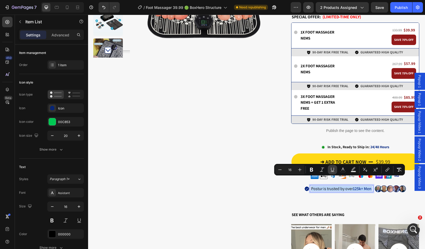
copy p "Postur is trusted by over 125k+ Men"
click at [365, 186] on strong "125k+ Men" at bounding box center [362, 188] width 19 height 5
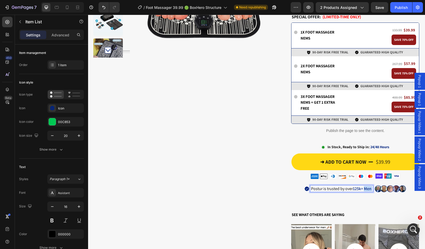
click at [365, 186] on strong "125k+ Men" at bounding box center [362, 188] width 19 height 5
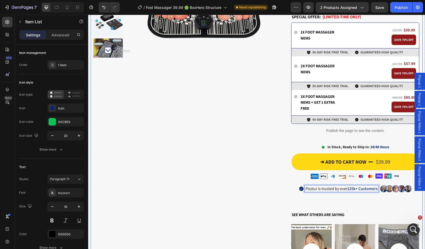
click at [261, 180] on div "Product Images Stock Counter 10% stock left Text Block offer ends soon Text Blo…" at bounding box center [185, 94] width 185 height 388
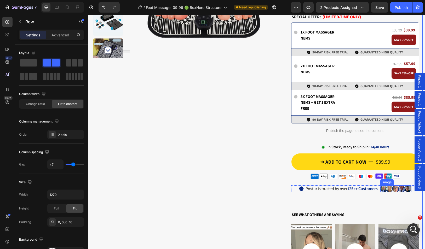
click at [381, 185] on img at bounding box center [395, 188] width 31 height 7
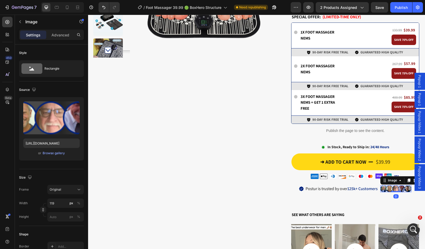
click at [384, 185] on img at bounding box center [395, 188] width 31 height 7
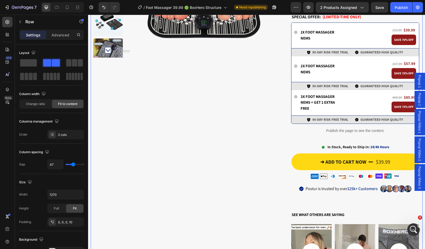
click at [258, 171] on div "Product Images Stock Counter 10% stock left Text Block offer ends soon Text Blo…" at bounding box center [185, 94] width 185 height 388
click at [252, 155] on div "Product Images Stock Counter 10% stock left Text Block offer ends soon Text Blo…" at bounding box center [185, 94] width 185 height 388
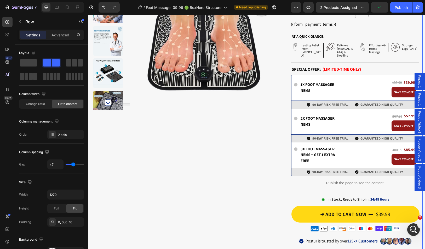
scroll to position [157, 0]
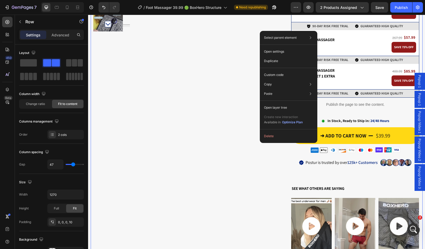
click at [252, 142] on div "Product Images Stock Counter 10% stock left Text Block offer ends soon Text Blo…" at bounding box center [185, 68] width 185 height 388
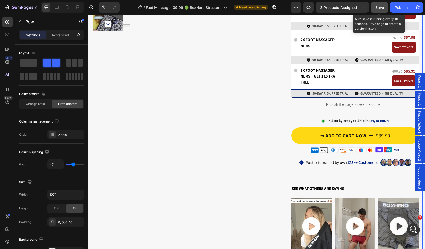
drag, startPoint x: 380, startPoint y: 9, endPoint x: 281, endPoint y: 16, distance: 99.1
click at [380, 9] on span "Save" at bounding box center [379, 7] width 9 height 4
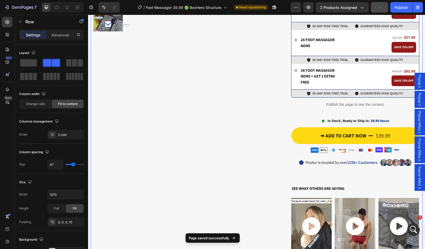
scroll to position [105, 0]
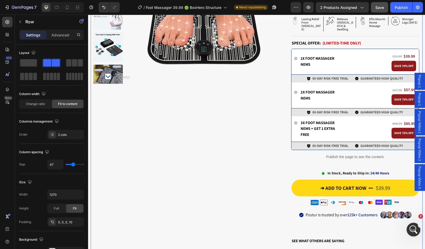
click at [411, 229] on icon "Ouvrir le Messenger Intercom" at bounding box center [413, 228] width 9 height 9
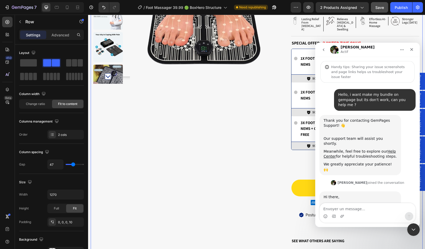
scroll to position [389, 0]
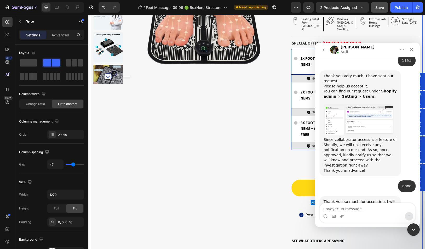
drag, startPoint x: 380, startPoint y: 166, endPoint x: 375, endPoint y: 167, distance: 5.9
click at [375, 217] on div "Thanks a lot Postur • Il y a 6 min" at bounding box center [368, 225] width 96 height 16
drag, startPoint x: 387, startPoint y: 166, endPoint x: 369, endPoint y: 182, distance: 24.0
click at [369, 232] on div "You are welcome. [PERSON_NAME] • Il y a 6 min" at bounding box center [368, 243] width 96 height 23
click at [412, 227] on icon "Fermer le Messenger Intercom" at bounding box center [413, 228] width 6 height 6
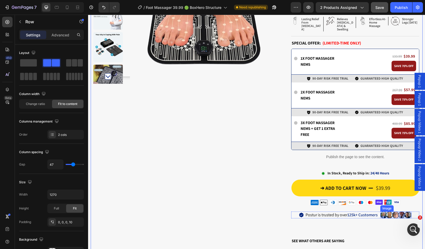
click at [395, 211] on img at bounding box center [395, 214] width 31 height 7
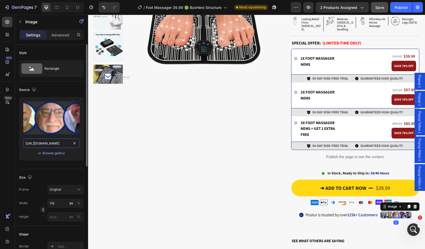
click at [69, 144] on input "[URL][DOMAIN_NAME]" at bounding box center [51, 142] width 56 height 9
click at [392, 211] on img at bounding box center [395, 214] width 31 height 7
click at [61, 153] on div "Browse gallery" at bounding box center [54, 153] width 22 height 5
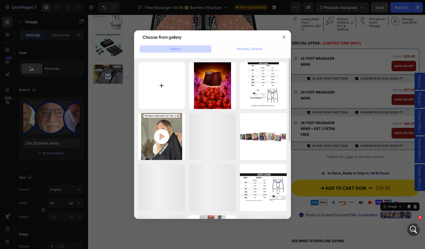
click at [172, 80] on input "file" at bounding box center [161, 85] width 47 height 47
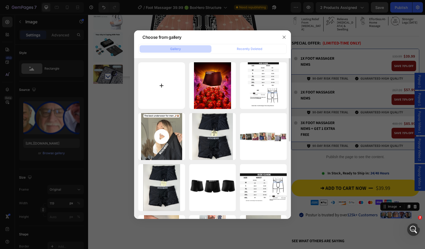
type input "C:\fakepath\Design sans titre (7).png"
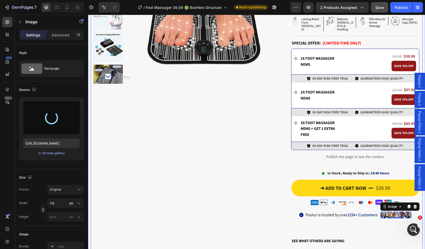
type input "[URL][DOMAIN_NAME]"
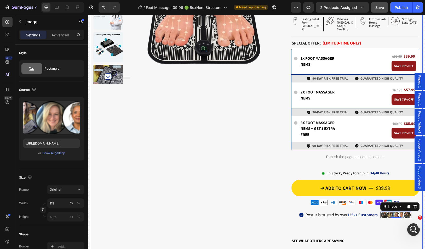
click at [271, 157] on div "Product Images Stock Counter 10% stock left Text Block offer ends soon Text Blo…" at bounding box center [185, 120] width 185 height 388
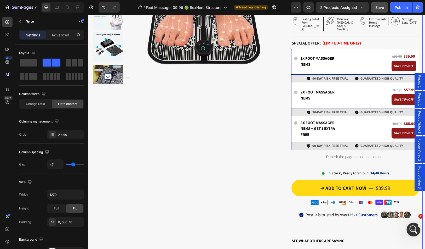
click at [412, 229] on icon "Ouvrir le Messenger Intercom" at bounding box center [413, 228] width 9 height 9
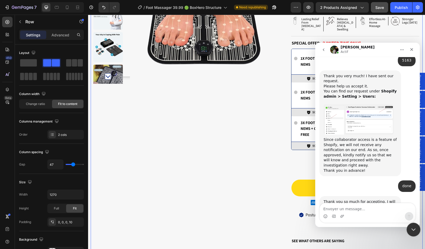
click at [412, 229] on icon "Fermer le Messenger Intercom" at bounding box center [413, 228] width 4 height 2
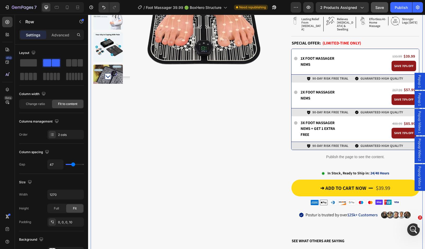
click at [214, 163] on div "Product Images Stock Counter 10% stock left Text Block offer ends soon Text Blo…" at bounding box center [185, 120] width 185 height 388
click at [380, 9] on span "Save" at bounding box center [379, 7] width 9 height 4
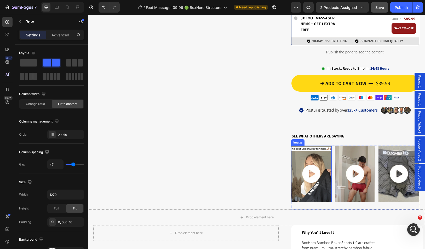
scroll to position [183, 0]
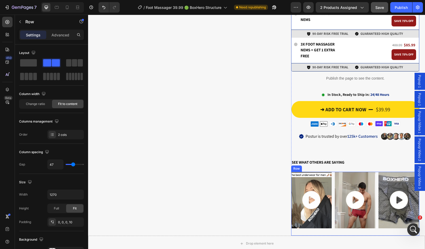
click at [332, 173] on div "Image Image Image Row" at bounding box center [355, 204] width 128 height 64
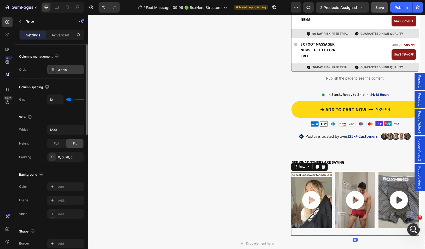
scroll to position [26, 0]
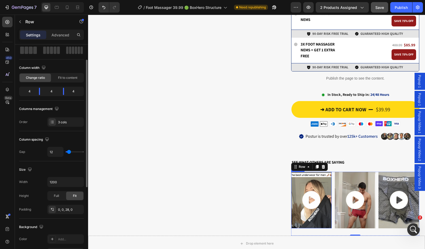
click at [312, 172] on img at bounding box center [311, 200] width 41 height 57
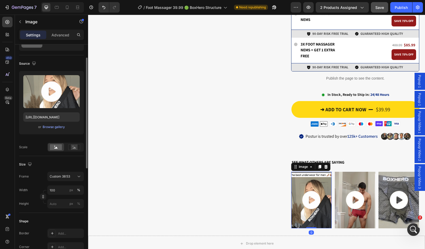
scroll to position [0, 0]
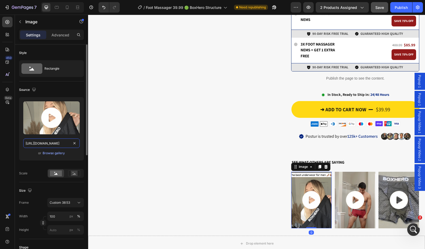
click at [62, 144] on input "[URL][DOMAIN_NAME]" at bounding box center [51, 142] width 56 height 9
click at [58, 143] on input "[URL][DOMAIN_NAME]" at bounding box center [51, 142] width 56 height 9
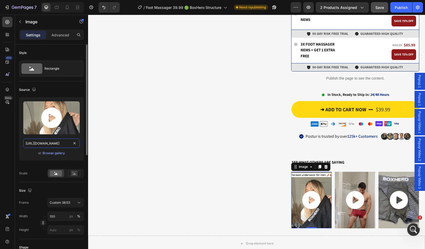
drag, startPoint x: 54, startPoint y: 143, endPoint x: 40, endPoint y: 143, distance: 13.9
click at [26, 143] on input "[URL][DOMAIN_NAME]" at bounding box center [51, 142] width 56 height 9
click at [49, 143] on input "[URL][DOMAIN_NAME]" at bounding box center [51, 142] width 56 height 9
click at [314, 192] on img at bounding box center [311, 200] width 41 height 57
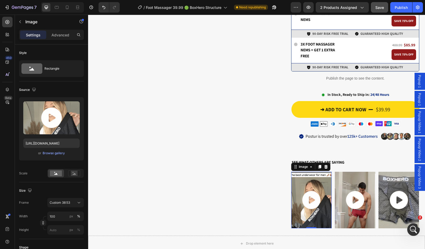
click at [311, 191] on img at bounding box center [311, 200] width 41 height 57
click at [319, 186] on img at bounding box center [311, 200] width 41 height 57
click at [215, 99] on div "Product Images Stock Counter 10% stock left Text Block offer ends soon Text Blo…" at bounding box center [185, 42] width 185 height 388
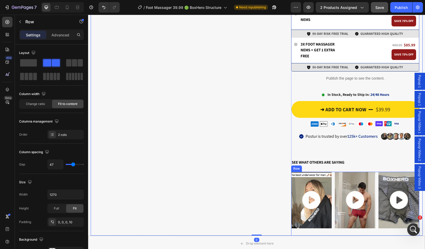
scroll to position [209, 0]
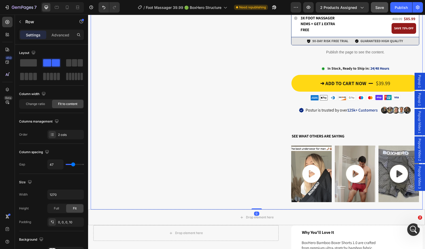
click at [231, 136] on div "Product Images Stock Counter 10% stock left Text Block offer ends soon Text Blo…" at bounding box center [185, 15] width 185 height 388
click at [300, 146] on img at bounding box center [311, 173] width 41 height 57
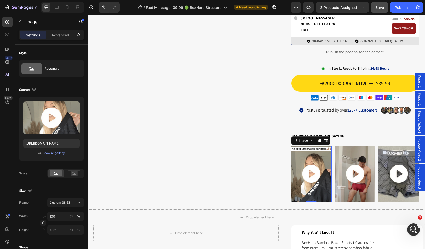
click at [315, 178] on img at bounding box center [311, 173] width 41 height 57
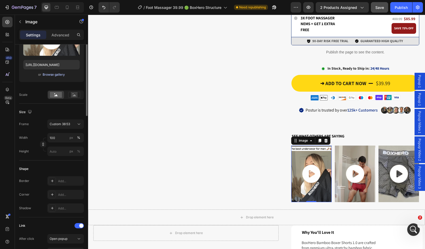
scroll to position [26, 0]
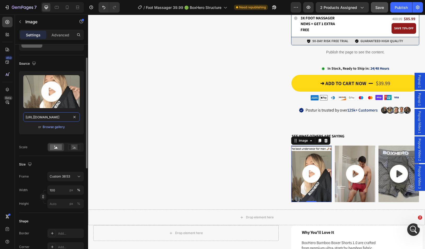
click at [52, 118] on input "[URL][DOMAIN_NAME]" at bounding box center [51, 116] width 56 height 9
click at [326, 149] on img at bounding box center [311, 173] width 41 height 57
click at [340, 147] on img at bounding box center [355, 173] width 41 height 57
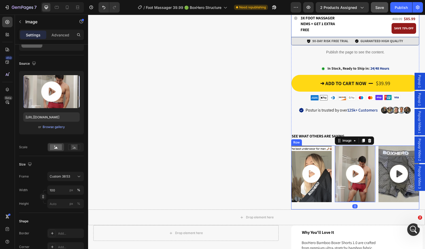
click at [331, 145] on div "Image Image Image 0 Row" at bounding box center [355, 177] width 128 height 64
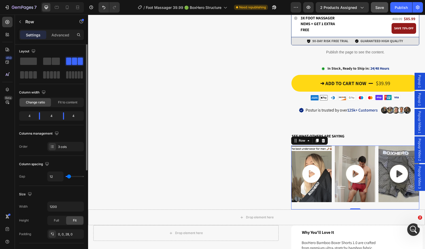
scroll to position [0, 0]
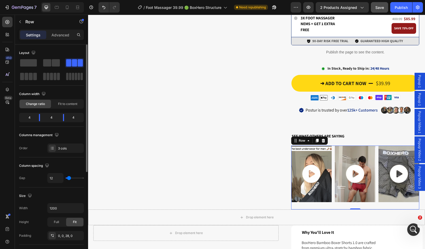
click at [64, 28] on div "Row" at bounding box center [45, 22] width 60 height 14
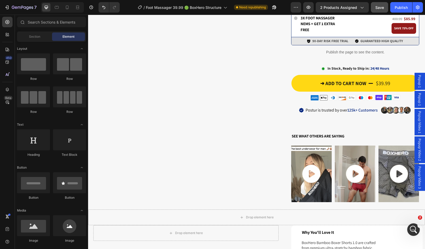
click at [62, 31] on div "Sections(18) Elements(84) Section Element Hero Section Product Detail Brands Tr…" at bounding box center [51, 132] width 73 height 231
click at [36, 33] on div "Section" at bounding box center [34, 36] width 33 height 8
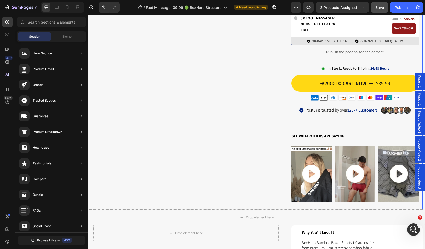
click at [259, 149] on div "Product Images Stock Counter 10% stock left Text Block offer ends soon Text Blo…" at bounding box center [185, 15] width 185 height 388
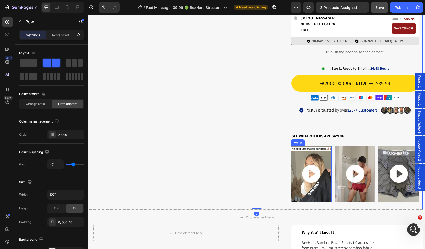
click at [327, 155] on img at bounding box center [311, 173] width 41 height 57
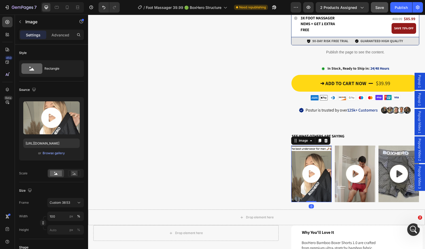
click at [320, 149] on img at bounding box center [311, 173] width 41 height 57
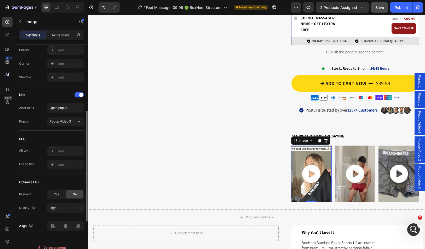
scroll to position [183, 0]
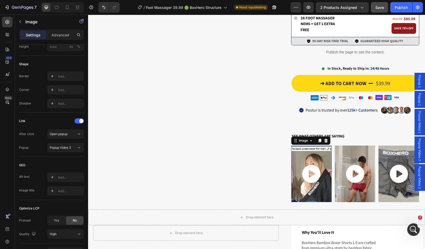
click at [417, 121] on span "Popup Video 1" at bounding box center [419, 122] width 5 height 22
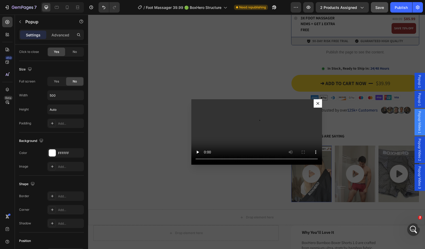
scroll to position [0, 0]
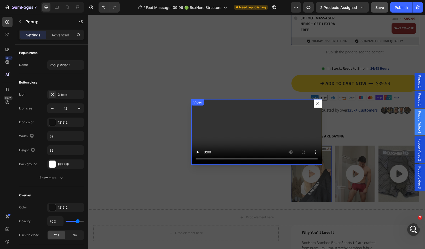
click at [206, 109] on video "Dialog body" at bounding box center [256, 131] width 131 height 65
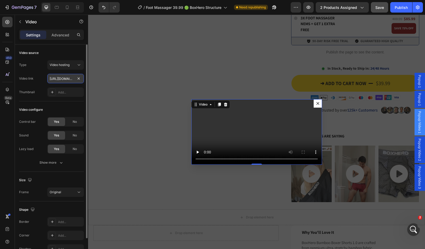
click at [63, 76] on input "[URL][DOMAIN_NAME]" at bounding box center [65, 78] width 37 height 9
click at [68, 85] on div "Type Video hosting Video link [URL][DOMAIN_NAME] Thumbnail Add..." at bounding box center [51, 78] width 65 height 37
click at [411, 228] on icon "Ouvrir le Messenger Intercom" at bounding box center [413, 228] width 9 height 9
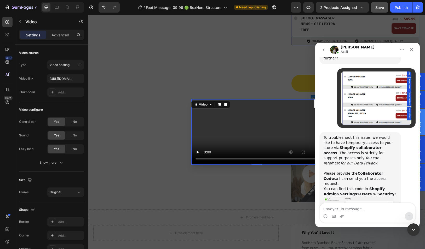
scroll to position [389, 0]
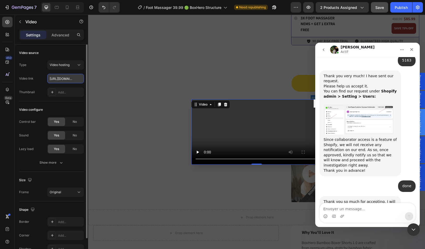
click at [64, 78] on input "[URL][DOMAIN_NAME]" at bounding box center [65, 78] width 37 height 9
paste input "233282ca79ed46e884ab743f471a4ecd"
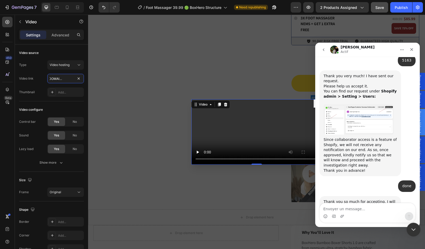
type input "[URL][DOMAIN_NAME]"
click at [414, 227] on icon "Fermer le Messenger Intercom" at bounding box center [413, 228] width 6 height 6
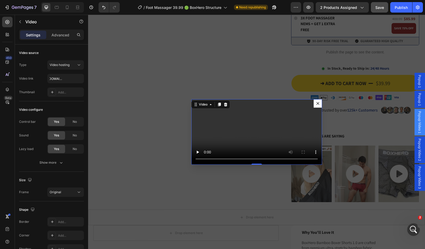
scroll to position [0, 0]
click at [117, 87] on div "Backdrop" at bounding box center [256, 132] width 337 height 234
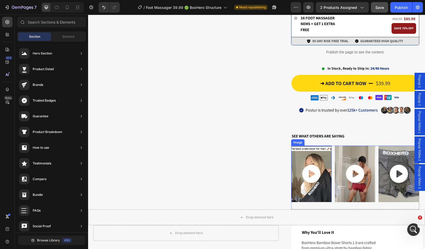
click at [313, 148] on img at bounding box center [311, 173] width 41 height 57
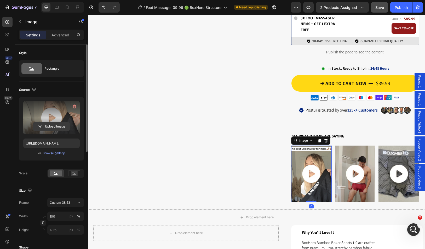
click at [54, 125] on input "file" at bounding box center [51, 126] width 36 height 9
click at [73, 106] on icon "button" at bounding box center [74, 107] width 3 height 4
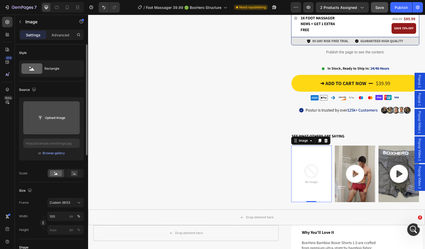
click at [310, 160] on img at bounding box center [311, 173] width 41 height 57
click at [54, 120] on input "file" at bounding box center [51, 117] width 36 height 9
click at [53, 118] on input "file" at bounding box center [51, 117] width 36 height 9
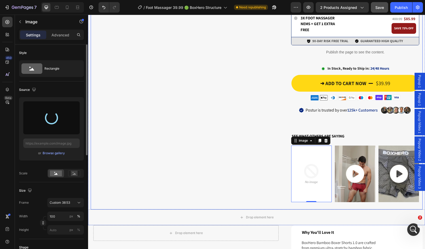
type input "[URL][DOMAIN_NAME]"
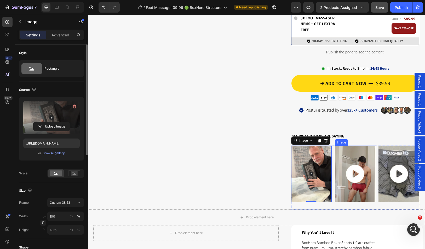
click at [361, 166] on img at bounding box center [355, 173] width 41 height 57
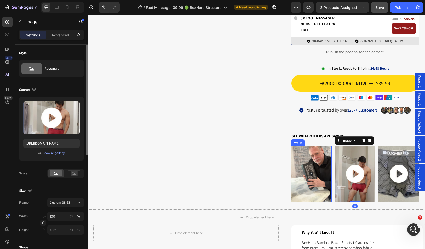
click at [297, 160] on img at bounding box center [311, 173] width 41 height 57
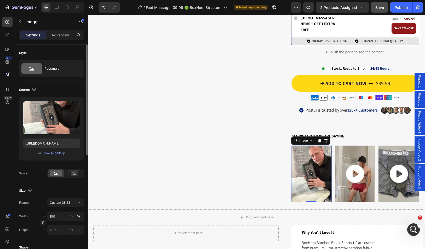
click at [299, 156] on img at bounding box center [311, 173] width 41 height 57
click at [58, 154] on div "Browse gallery" at bounding box center [54, 153] width 22 height 5
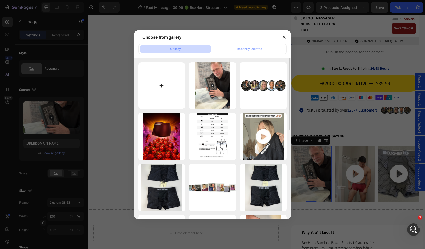
click at [153, 92] on input "file" at bounding box center [161, 85] width 47 height 47
type input "C:\fakepath\1.png"
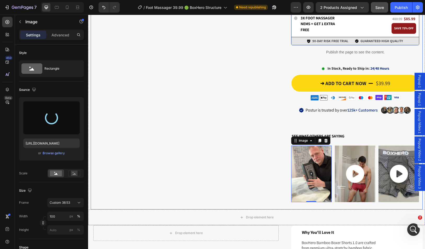
type input "[URL][DOMAIN_NAME]"
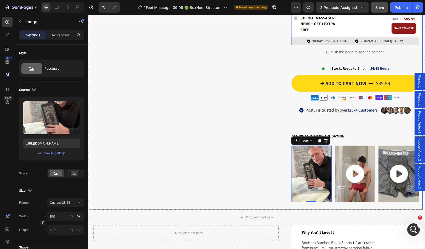
click at [266, 149] on div "Product Images Stock Counter 10% stock left Text Block offer ends soon Text Blo…" at bounding box center [185, 15] width 185 height 388
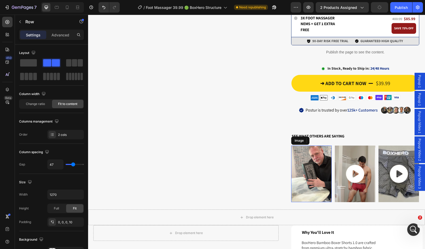
click at [314, 164] on img at bounding box center [311, 173] width 41 height 57
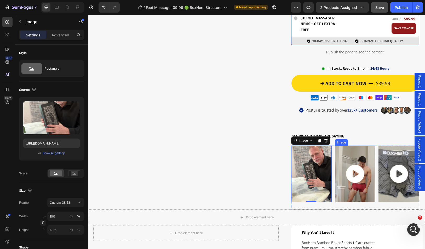
click at [351, 154] on img at bounding box center [355, 173] width 41 height 57
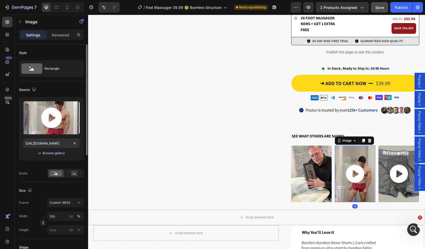
click at [54, 152] on div "Browse gallery" at bounding box center [54, 153] width 22 height 5
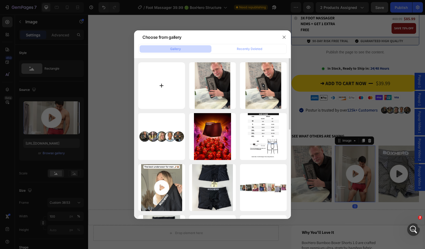
click at [172, 94] on input "file" at bounding box center [161, 85] width 47 height 47
type input "C:\fakepath\2.png"
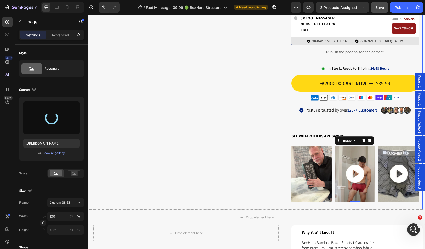
type input "[URL][DOMAIN_NAME]"
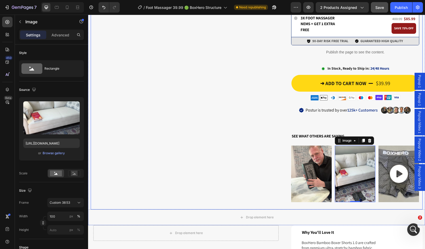
click at [303, 155] on img at bounding box center [311, 173] width 41 height 57
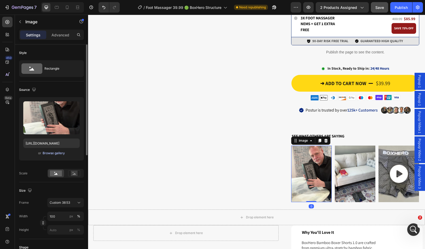
click at [49, 151] on div "Browse gallery" at bounding box center [54, 153] width 22 height 5
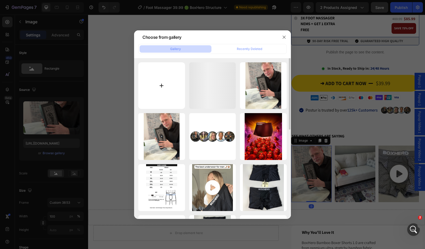
click at [165, 88] on input "file" at bounding box center [161, 85] width 47 height 47
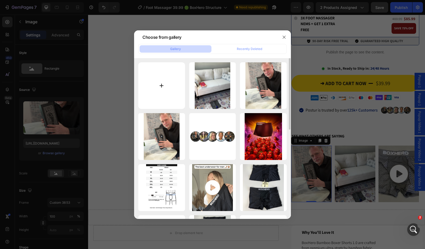
type input "C:\fakepath\Design sans titre (8).png"
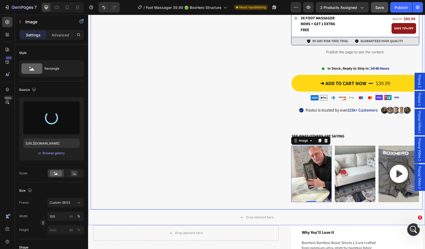
type input "[URL][DOMAIN_NAME]"
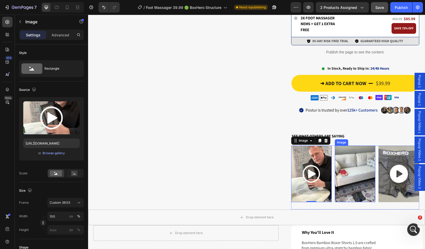
click at [364, 157] on img at bounding box center [355, 173] width 41 height 57
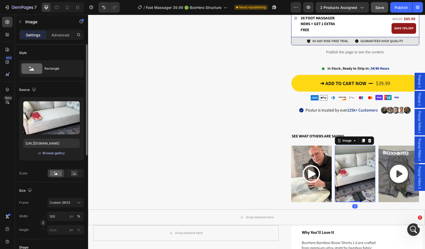
click at [56, 155] on div "Browse gallery" at bounding box center [54, 153] width 22 height 5
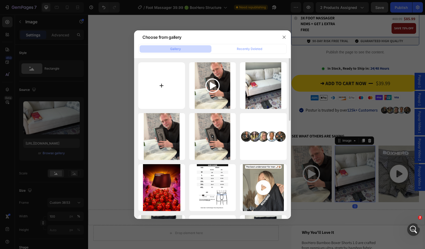
click at [168, 85] on input "file" at bounding box center [161, 85] width 47 height 47
type input "C:\fakepath\Design sans titre (9).png"
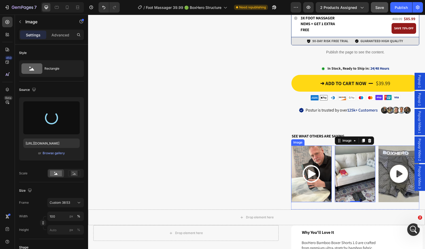
type input "[URL][DOMAIN_NAME]"
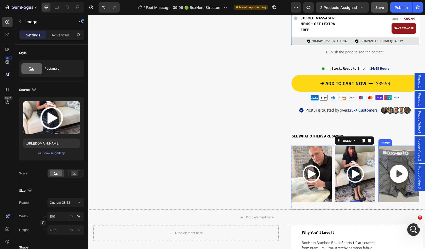
click at [390, 169] on img at bounding box center [399, 173] width 41 height 57
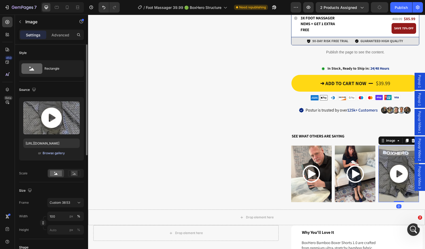
click at [61, 153] on div "Browse gallery" at bounding box center [54, 153] width 22 height 5
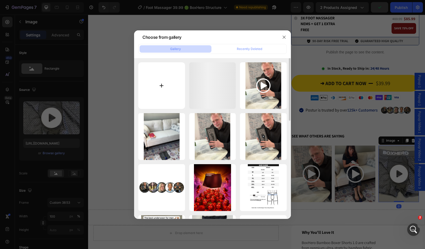
click at [169, 81] on input "file" at bounding box center [161, 85] width 47 height 47
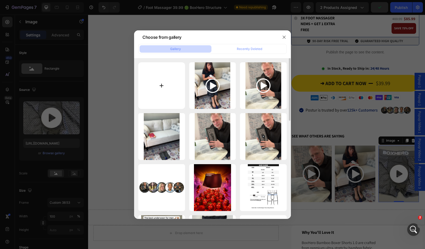
type input "C:\fakepath\Design sans titre (10).png"
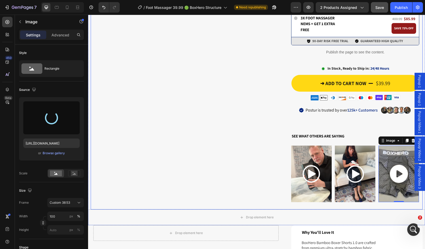
type input "[URL][DOMAIN_NAME]"
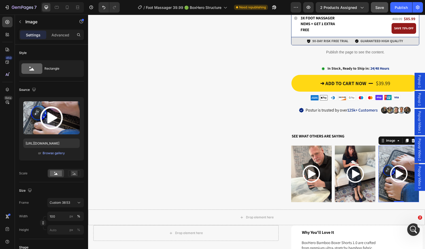
click at [417, 150] on span "Popup Video 2" at bounding box center [419, 149] width 5 height 22
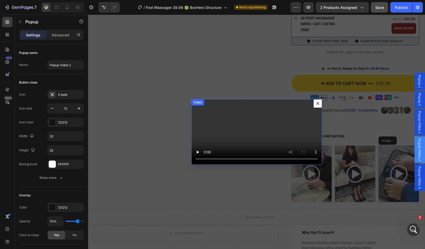
click at [233, 127] on video "Dialog body" at bounding box center [256, 131] width 131 height 65
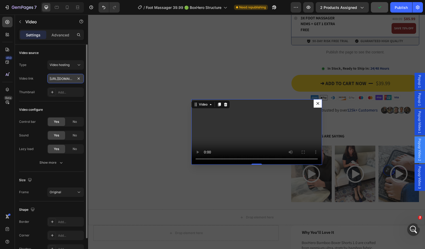
click at [68, 79] on input "[URL][DOMAIN_NAME]" at bounding box center [65, 78] width 37 height 9
paste input "c334c7e872f44c31963c0cd1b864d819"
type input "[URL][DOMAIN_NAME]"
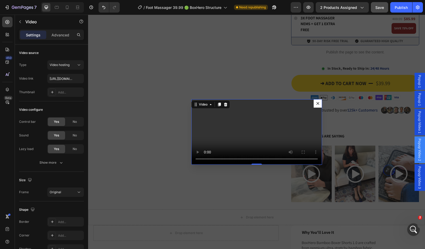
click at [169, 141] on div "Backdrop" at bounding box center [256, 132] width 337 height 234
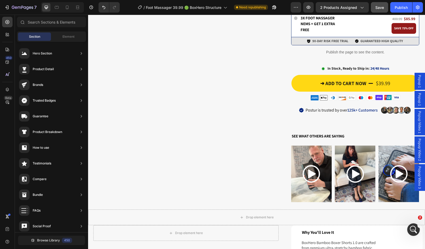
click at [417, 182] on span "Popup Video 3" at bounding box center [419, 177] width 5 height 22
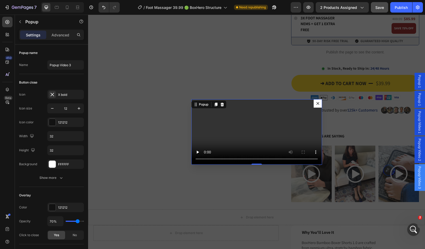
click at [206, 99] on video "Dialog body" at bounding box center [256, 131] width 131 height 65
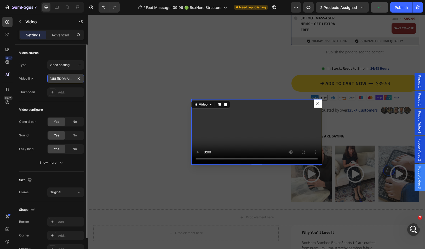
click at [65, 78] on input "[URL][DOMAIN_NAME]" at bounding box center [65, 78] width 37 height 9
type input "[URL][DOMAIN_NAME]"
click at [160, 90] on div "Backdrop" at bounding box center [256, 132] width 337 height 234
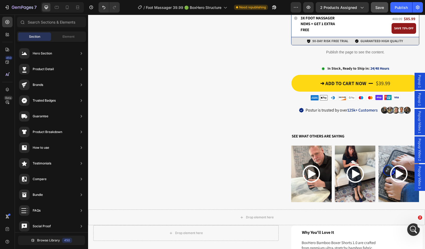
click at [418, 83] on span "Popup 1" at bounding box center [419, 81] width 5 height 13
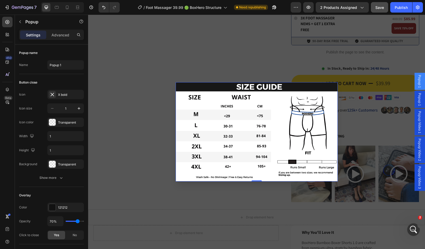
click at [417, 85] on span "Popup 1" at bounding box center [419, 81] width 5 height 13
click at [417, 83] on span "Popup 1" at bounding box center [419, 81] width 5 height 13
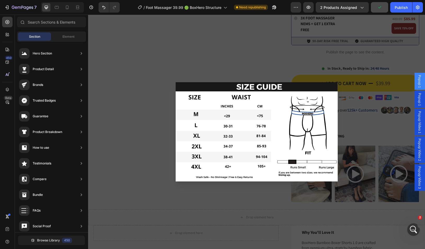
click at [126, 106] on div "Backdrop" at bounding box center [256, 132] width 337 height 234
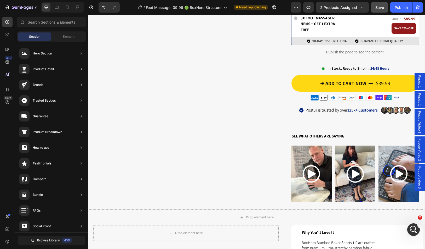
click at [418, 99] on span "Popup 1" at bounding box center [419, 99] width 5 height 13
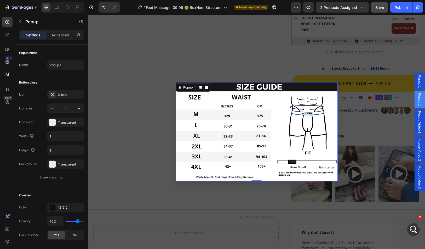
click at [418, 99] on span "Popup 1" at bounding box center [419, 99] width 5 height 13
click at [168, 110] on div "Backdrop" at bounding box center [256, 132] width 337 height 234
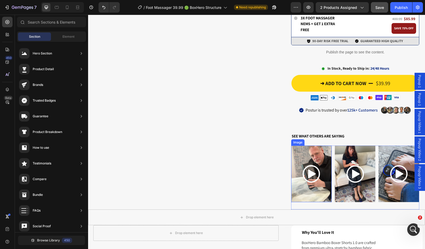
scroll to position [235, 0]
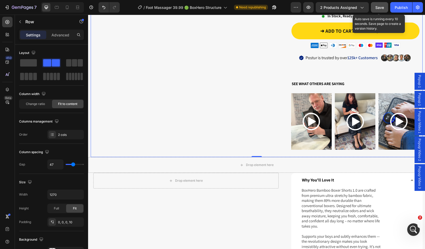
click at [382, 8] on span "Save" at bounding box center [379, 7] width 9 height 4
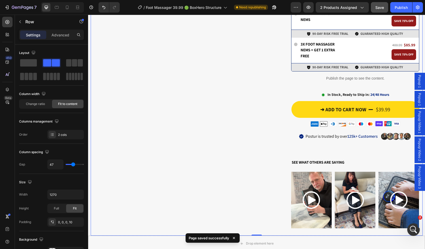
scroll to position [131, 0]
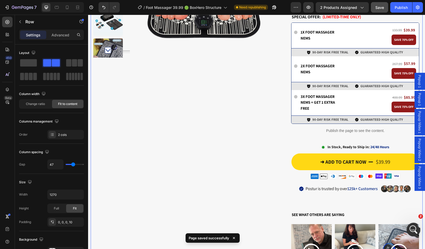
click at [419, 230] on div "Ouvrir le Messenger Intercom" at bounding box center [412, 228] width 17 height 17
click at [417, 230] on div "Ouvrir le Messenger Intercom" at bounding box center [412, 228] width 17 height 17
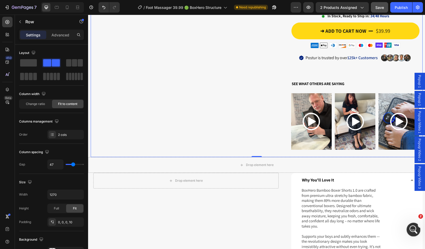
click at [410, 228] on icon "Ouvrir le Messenger Intercom" at bounding box center [413, 228] width 9 height 9
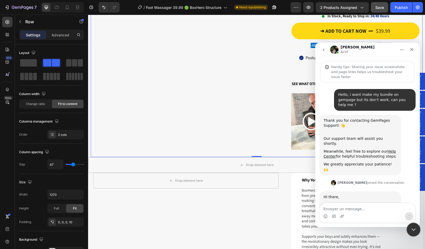
scroll to position [389, 0]
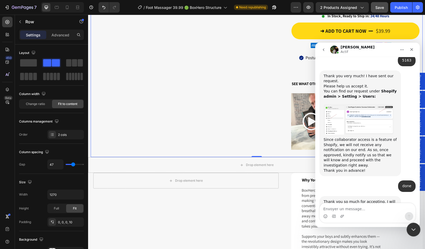
drag, startPoint x: 412, startPoint y: 228, endPoint x: 658, endPoint y: 381, distance: 289.5
click at [415, 229] on icon "Fermer le Messenger Intercom" at bounding box center [413, 228] width 6 height 6
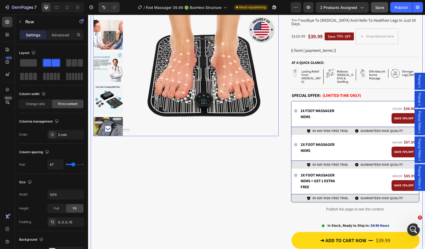
scroll to position [0, 0]
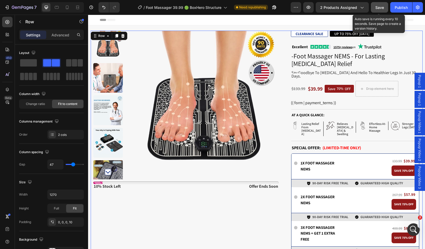
click at [377, 7] on span "Save" at bounding box center [379, 7] width 9 height 4
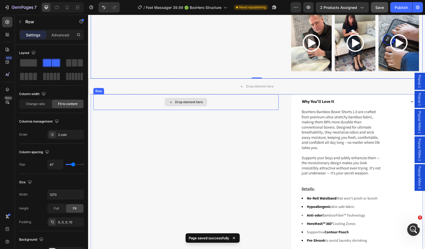
scroll to position [366, 0]
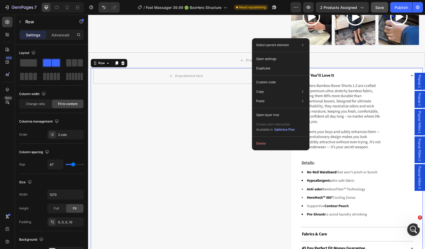
click at [245, 150] on div "Drop element here Row" at bounding box center [185, 227] width 185 height 318
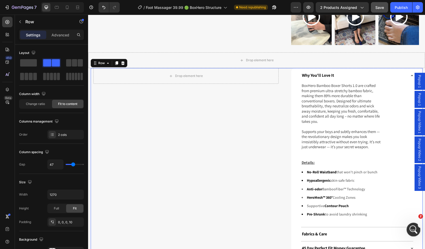
click at [413, 226] on icon "Ouvrir le Messenger Intercom" at bounding box center [413, 228] width 9 height 9
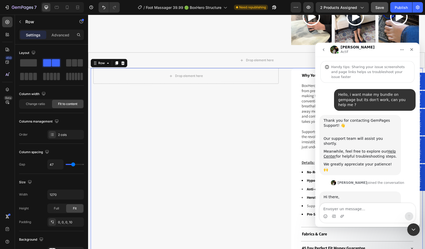
scroll to position [389, 0]
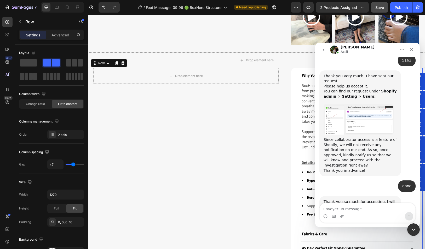
click at [377, 209] on textarea "Envoyer un message..." at bounding box center [368, 207] width 96 height 9
type textarea "Have you check the problem ?"
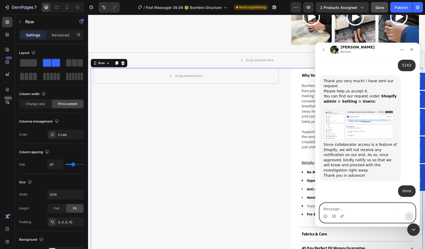
scroll to position [535, 0]
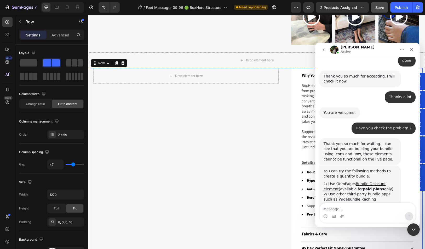
click at [408, 165] on div "You can try the following methods to create a quantity bundle: 1/ Use GemPages …" at bounding box center [368, 215] width 96 height 100
click at [369, 208] on textarea "Message…" at bounding box center [368, 207] width 96 height 9
click at [366, 209] on textarea "Message…" at bounding box center [368, 207] width 96 height 9
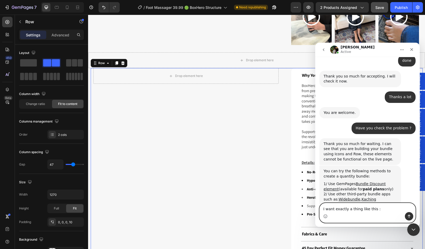
paste textarea "[URL][DOMAIN_NAME]"
type textarea "I want exactly a thing like this : [URL][DOMAIN_NAME]"
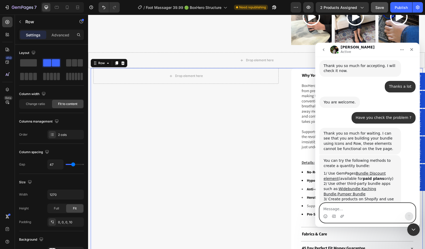
scroll to position [566, 0]
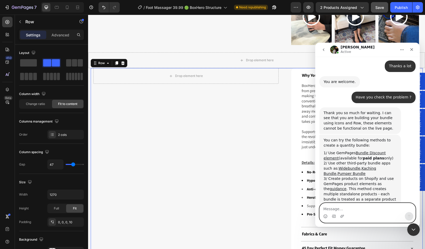
drag, startPoint x: 376, startPoint y: 208, endPoint x: 371, endPoint y: 212, distance: 6.0
click at [375, 212] on textarea "Message…" at bounding box center [368, 207] width 96 height 9
click at [389, 176] on div "3/ Create products on Shopify and use GemPages product elements as the guidance…" at bounding box center [360, 191] width 73 height 31
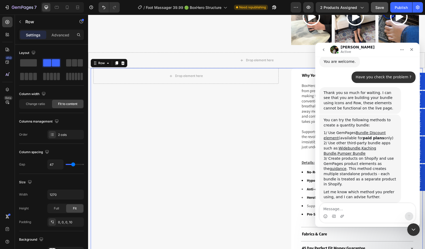
click at [241, 124] on div "Drop element here Row" at bounding box center [185, 227] width 185 height 318
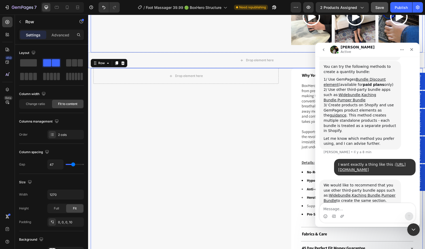
scroll to position [619, 0]
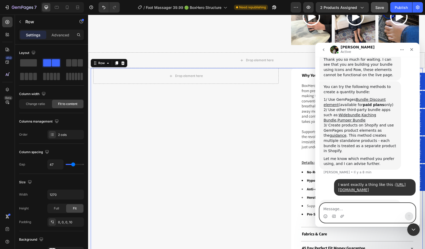
click at [375, 210] on textarea "Message…" at bounding box center [368, 207] width 96 height 9
type textarea "ok thanks"
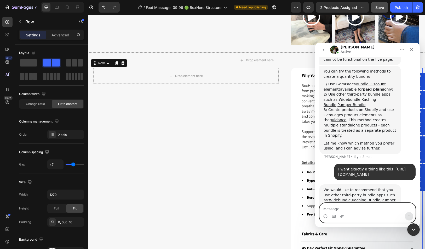
click at [366, 209] on textarea "Message…" at bounding box center [368, 207] width 96 height 9
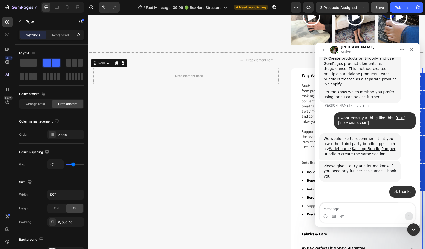
scroll to position [665, 0]
